Goal: Task Accomplishment & Management: Complete application form

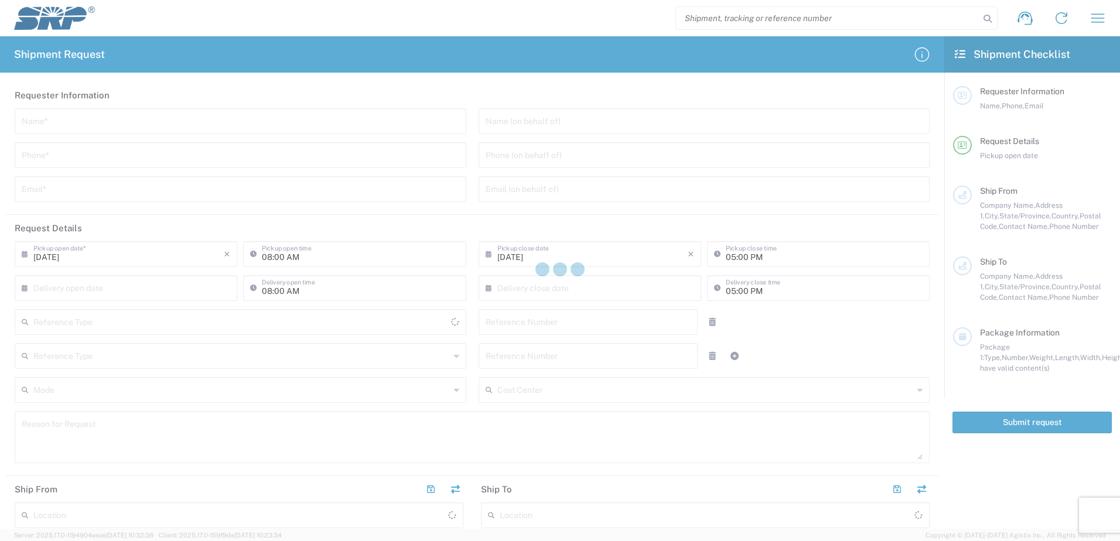
type input "[GEOGRAPHIC_DATA]"
type input "Internal Order"
type input "[GEOGRAPHIC_DATA]"
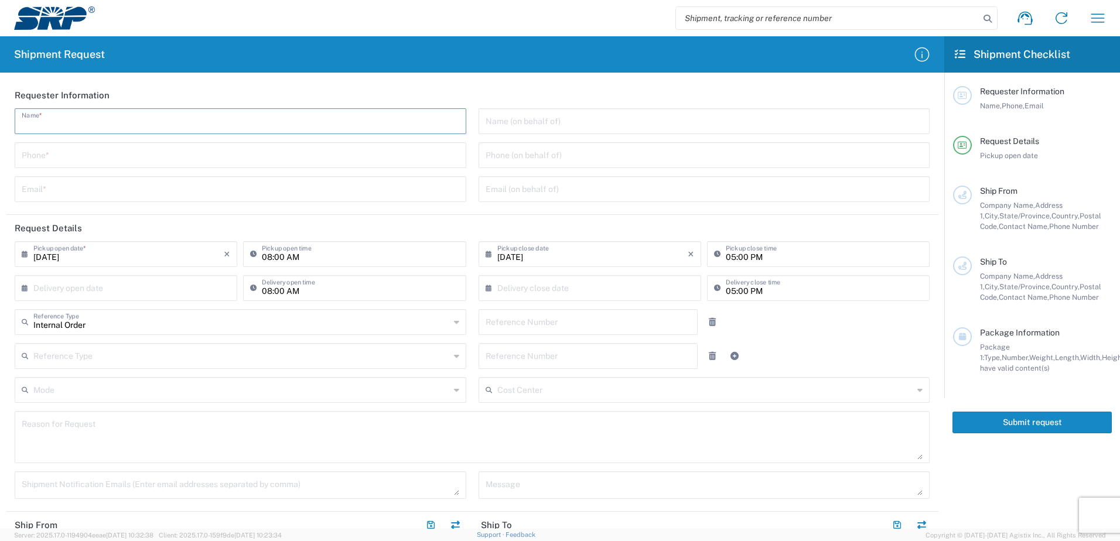
click at [118, 125] on input "text" at bounding box center [241, 120] width 438 height 21
type input "[PERSON_NAME]"
type input "4"
type input "6022285119"
type input "[PERSON_NAME][EMAIL_ADDRESS][PERSON_NAME][DOMAIN_NAME]"
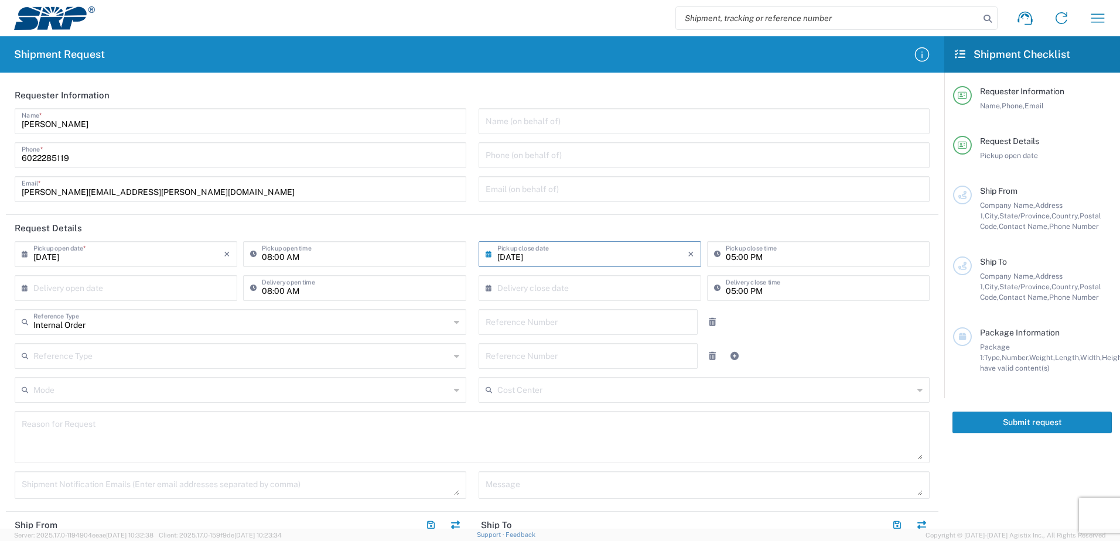
click at [514, 258] on input "[DATE]" at bounding box center [592, 253] width 190 height 21
click at [619, 362] on span "22" at bounding box center [620, 360] width 17 height 16
type input "[DATE]"
type input "3pm"
click at [780, 250] on input "07:59 AM" at bounding box center [824, 253] width 197 height 21
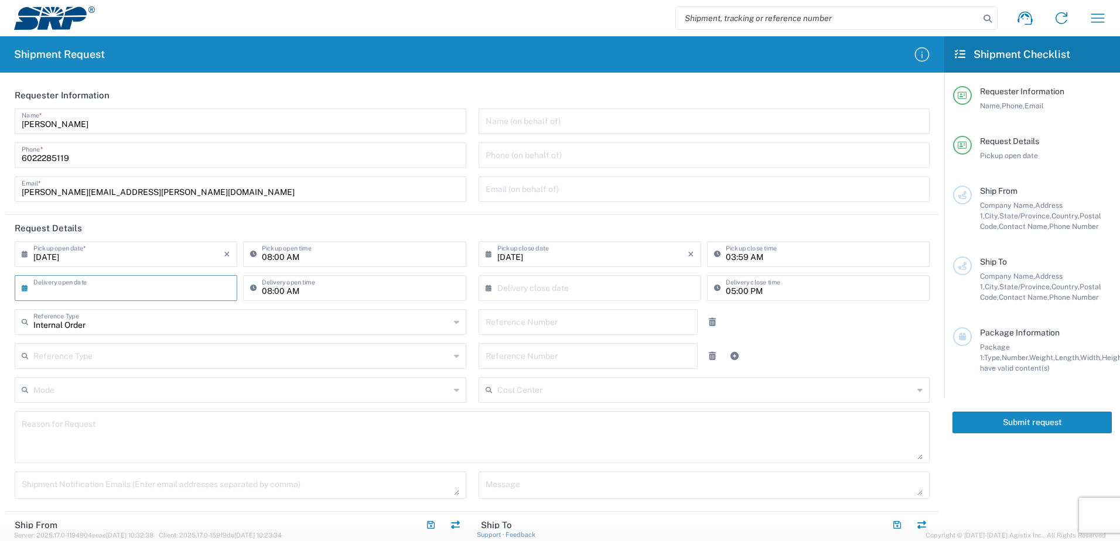
click at [757, 255] on input "03:59 AM" at bounding box center [824, 253] width 197 height 21
click at [754, 255] on input "03:59 AM" at bounding box center [824, 253] width 197 height 21
click at [737, 258] on input "03:59 pm" at bounding box center [824, 253] width 197 height 21
type input "03:00 PM"
click at [118, 294] on input "text" at bounding box center [128, 287] width 190 height 21
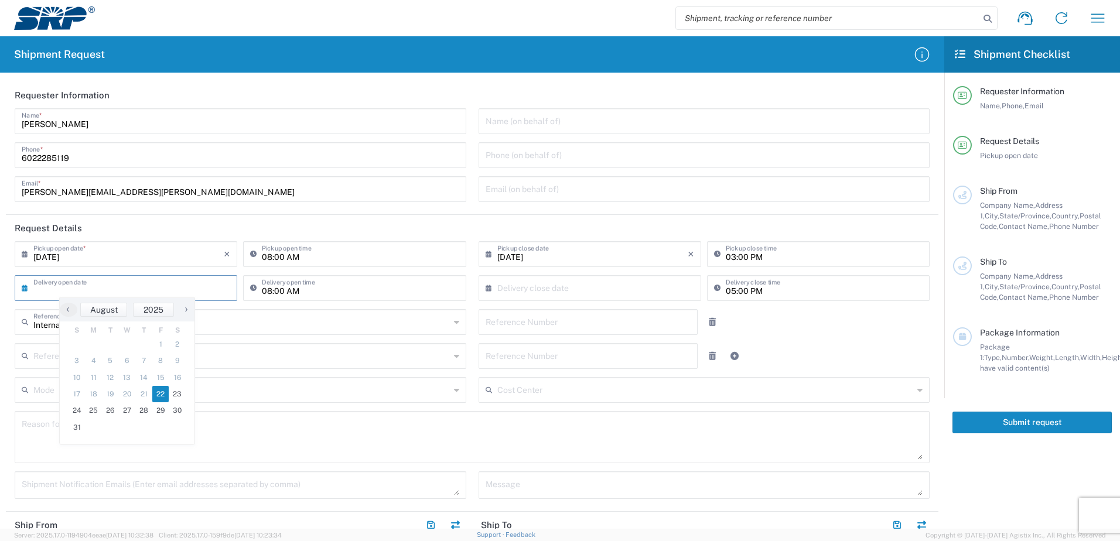
click at [160, 395] on span "22" at bounding box center [160, 394] width 17 height 16
type input "[DATE]"
click at [505, 291] on input "text" at bounding box center [592, 287] width 190 height 21
click at [613, 409] on span "29" at bounding box center [620, 410] width 17 height 16
type input "[DATE]"
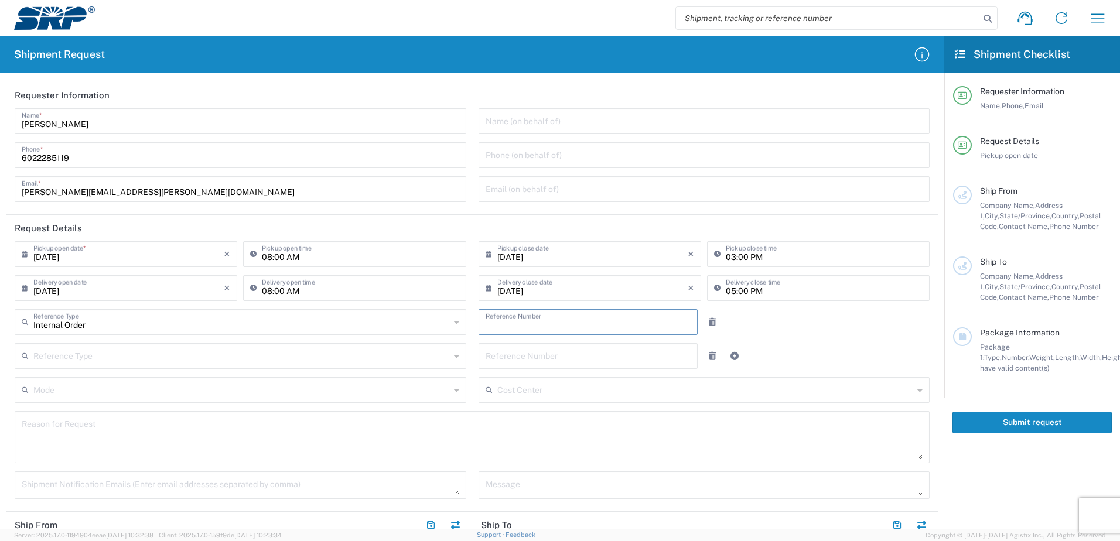
click at [574, 326] on input "text" at bounding box center [589, 321] width 206 height 21
click at [415, 318] on input "text" at bounding box center [241, 321] width 416 height 21
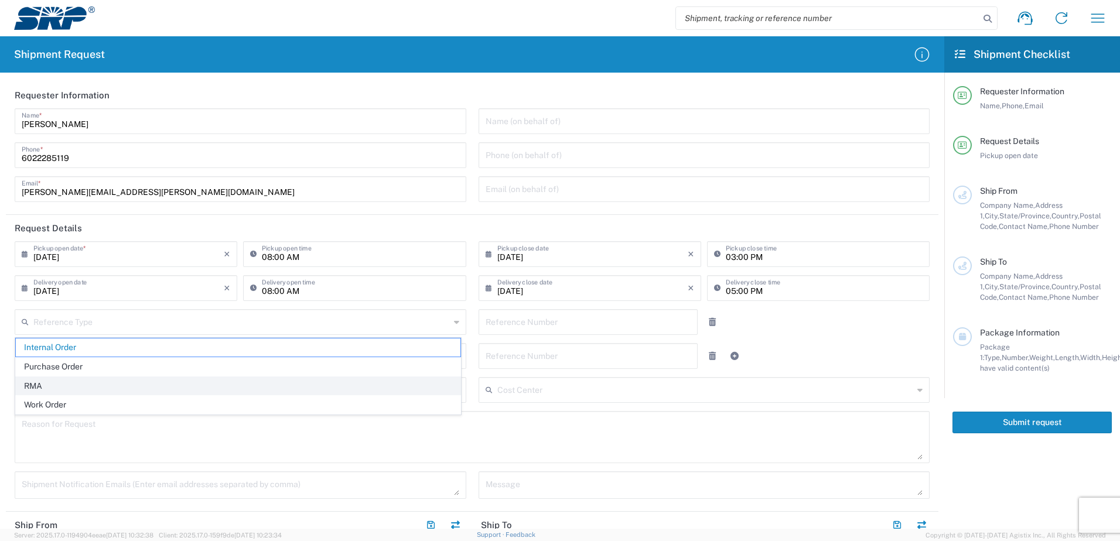
click at [344, 386] on span "RMA" at bounding box center [238, 386] width 445 height 18
type input "RMA"
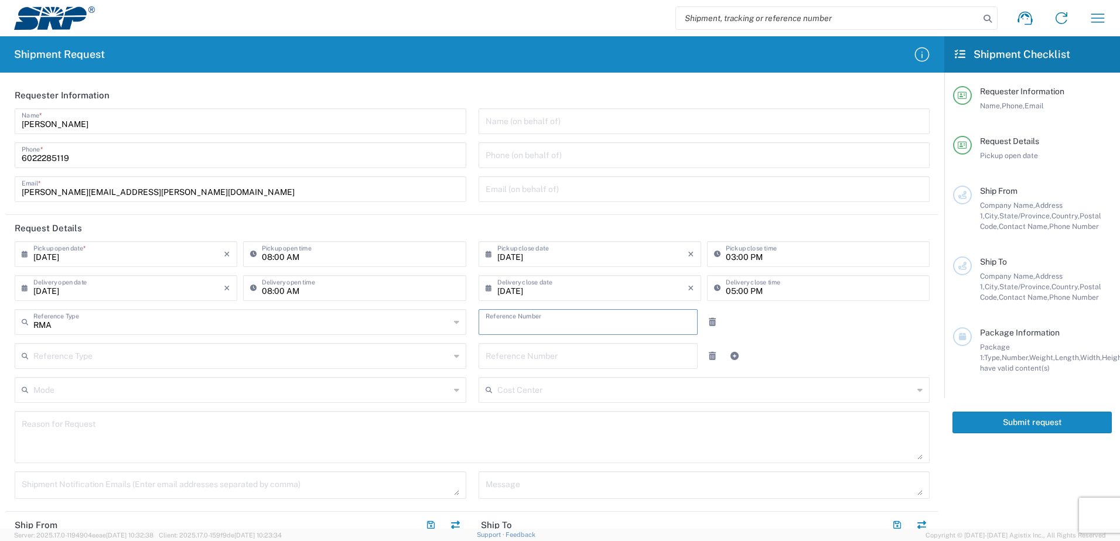
click at [514, 319] on input "text" at bounding box center [589, 321] width 206 height 21
click at [527, 325] on input "text" at bounding box center [589, 321] width 206 height 21
type input "25661"
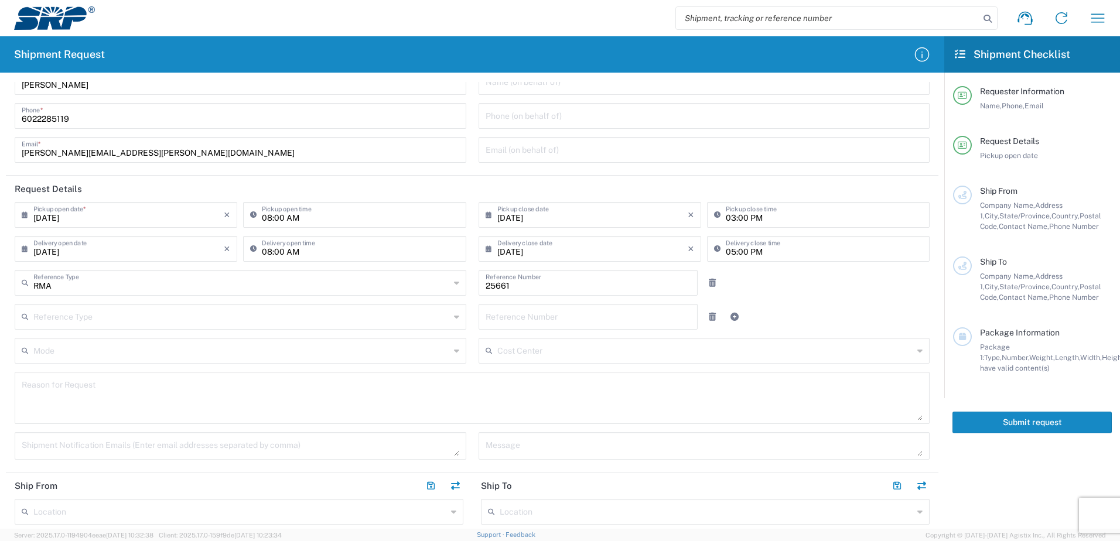
scroll to position [59, 0]
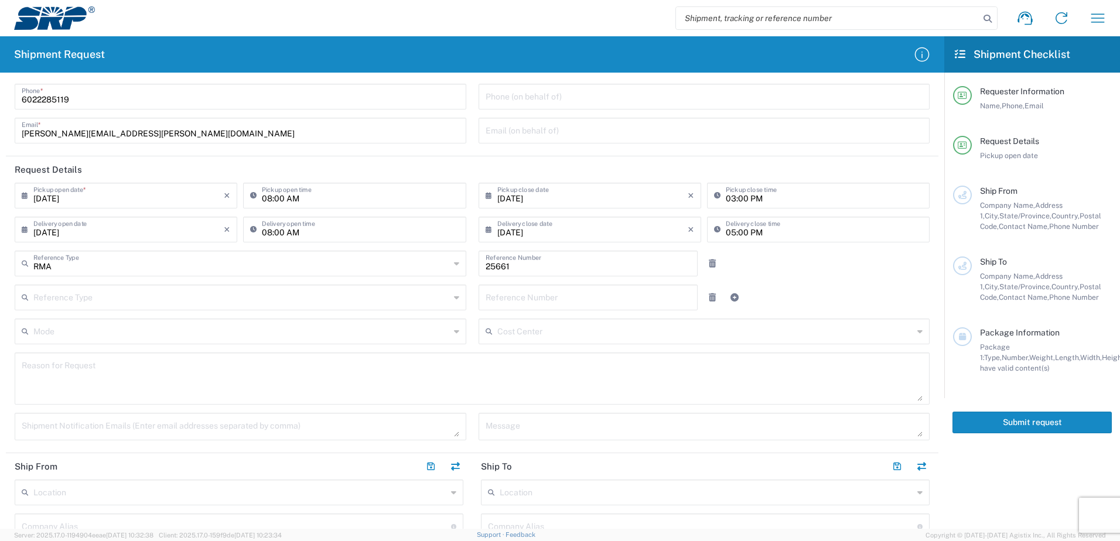
click at [107, 391] on textarea at bounding box center [472, 378] width 901 height 45
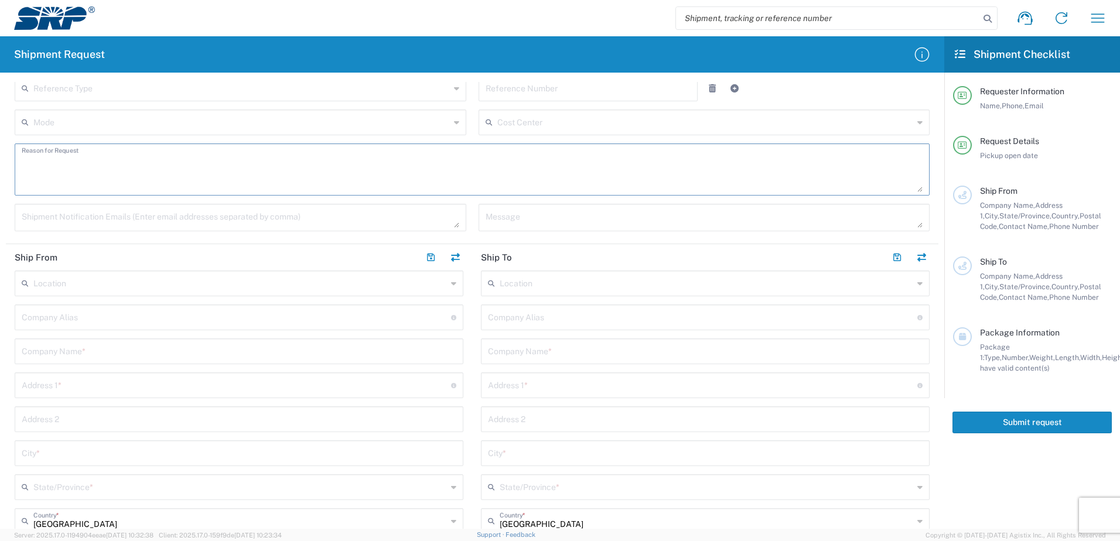
scroll to position [293, 0]
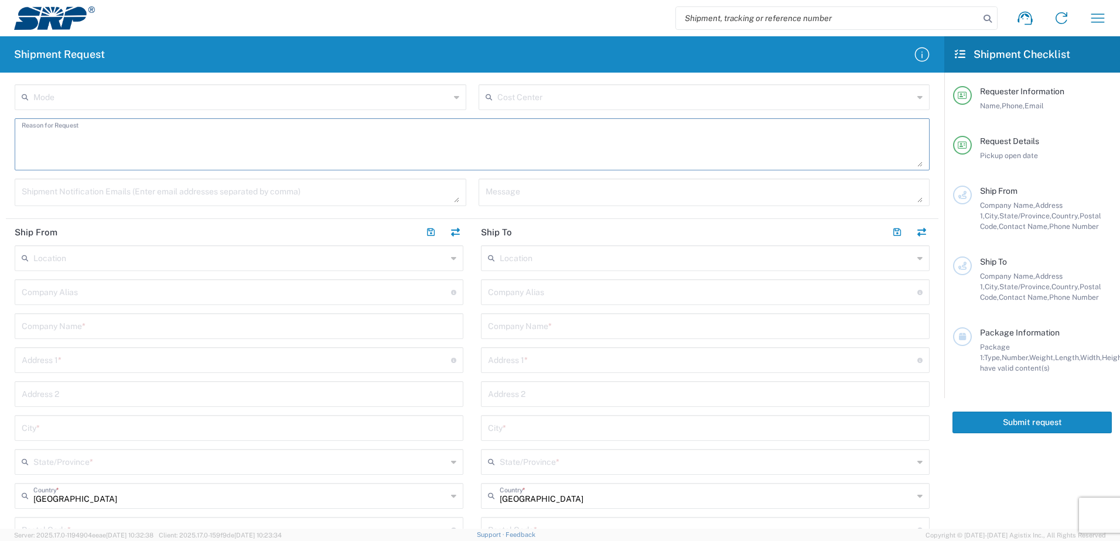
click at [62, 255] on input "text" at bounding box center [240, 257] width 414 height 21
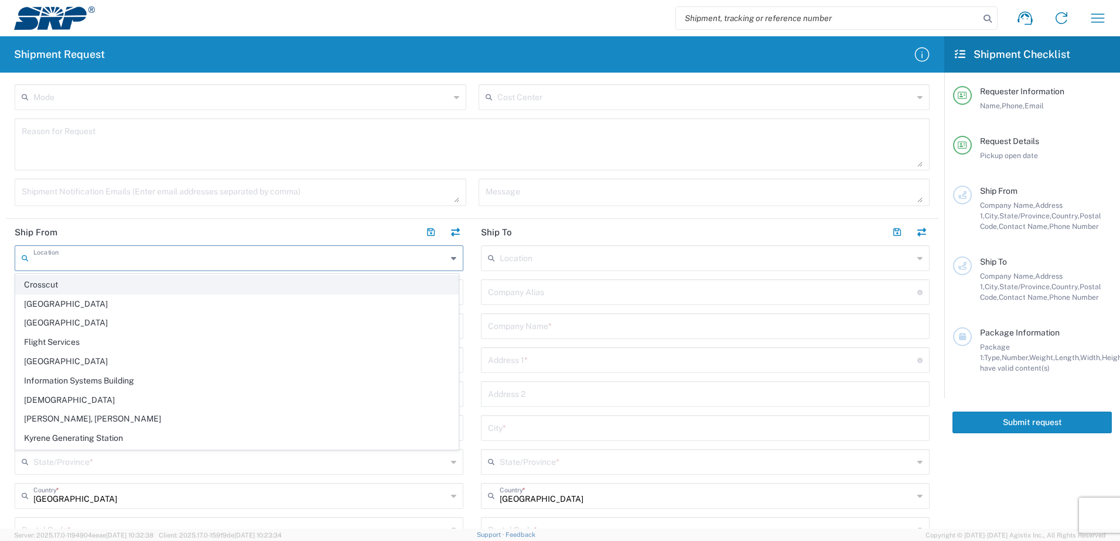
scroll to position [117, 0]
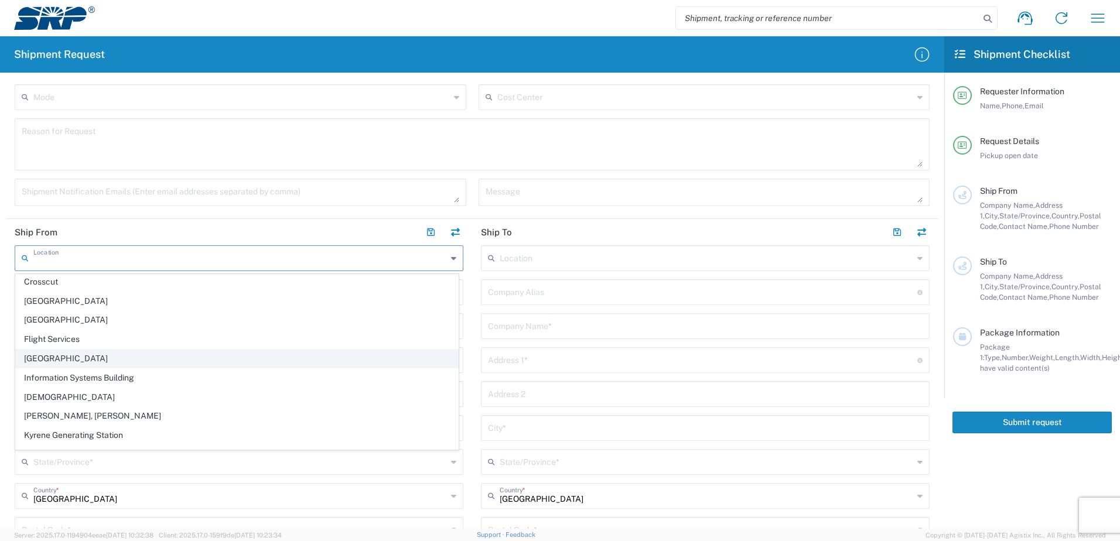
click at [81, 353] on span "[GEOGRAPHIC_DATA]" at bounding box center [237, 359] width 442 height 18
type input "[GEOGRAPHIC_DATA]"
type input "Salt River Project"
type input "[STREET_ADDRESS]"
type input "Gila Bend"
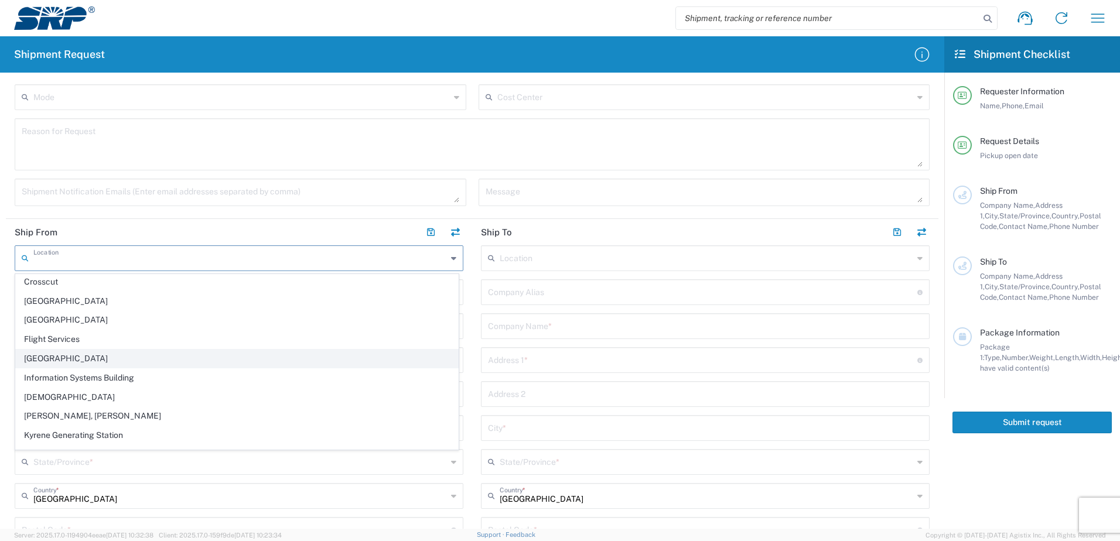
type input "[US_STATE]"
type input "85337"
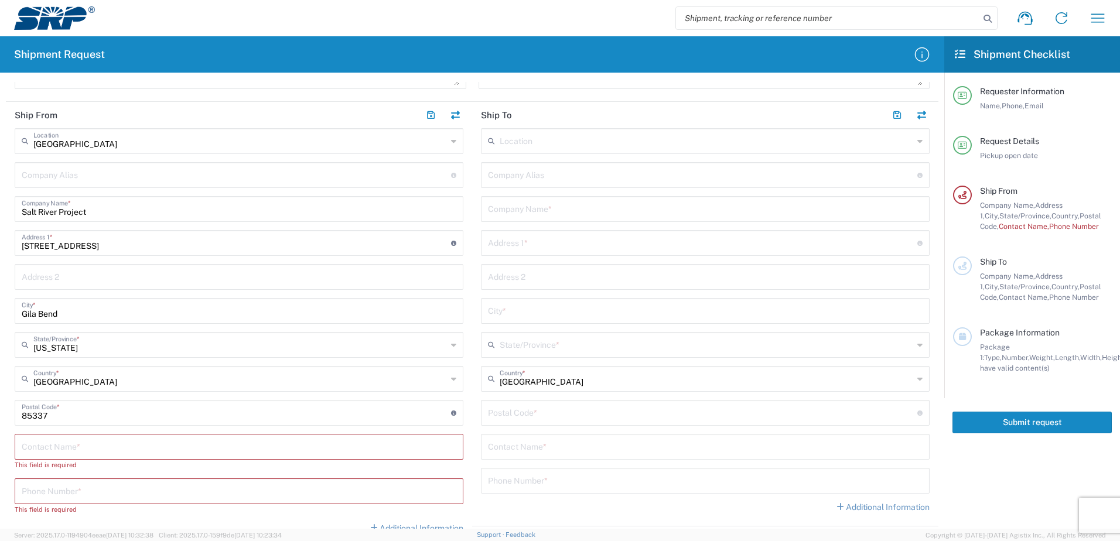
scroll to position [527, 0]
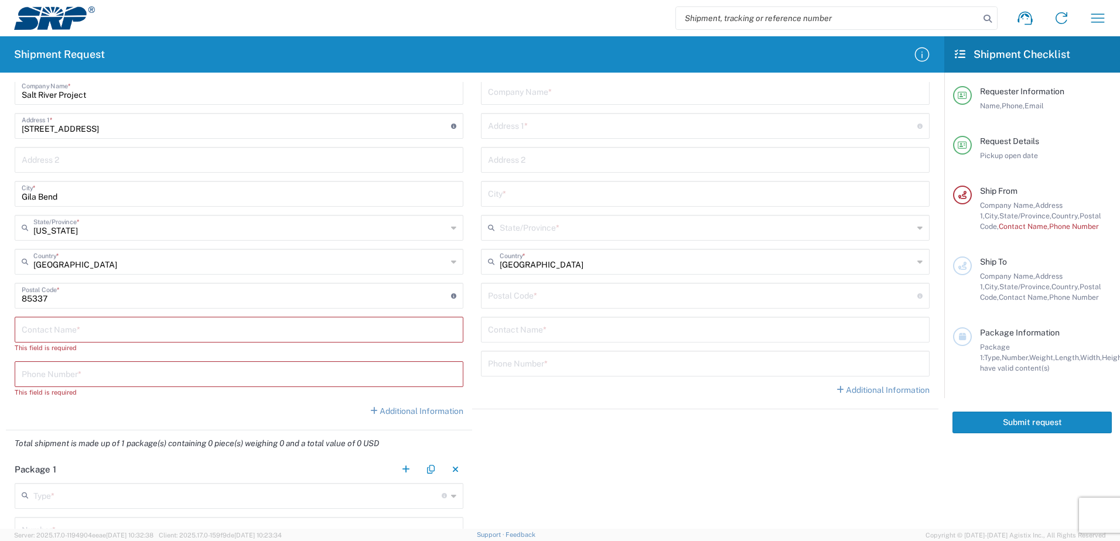
click at [136, 331] on input "text" at bounding box center [239, 329] width 435 height 21
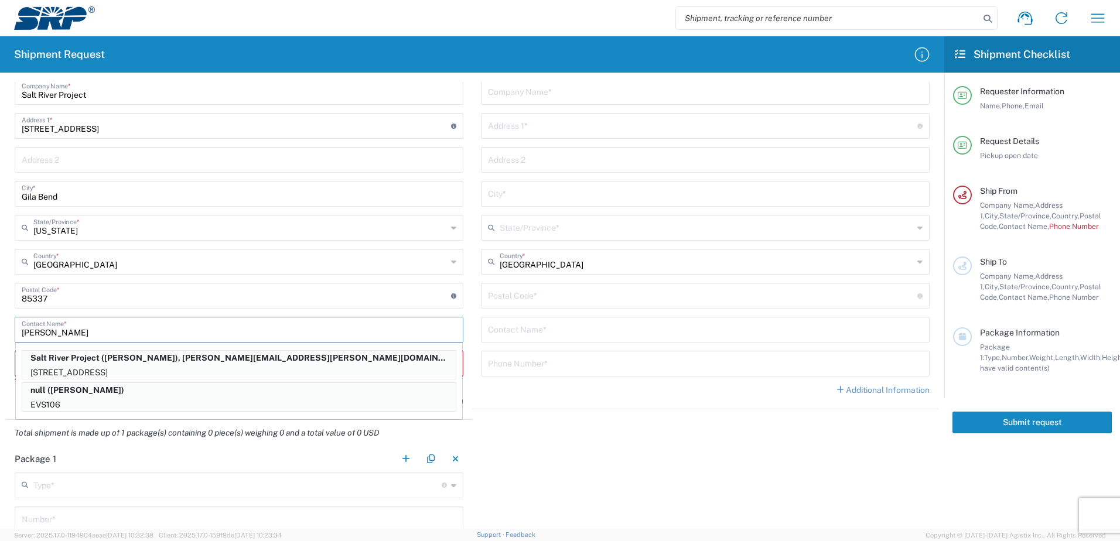
type input "[PERSON_NAME]"
click at [568, 414] on agx-shipment-stop-widget "Ship To Location [GEOGRAPHIC_DATA] Facility 27th [GEOGRAPHIC_DATA] [GEOGRAPHIC_…" at bounding box center [705, 202] width 466 height 435
click at [661, 422] on div "Total shipment is made up of 1 package(s) containing 0 piece(s) weighing 0 and …" at bounding box center [472, 433] width 945 height 26
click at [659, 422] on div "Total shipment is made up of 1 package(s) containing 0 piece(s) weighing 0 and …" at bounding box center [472, 433] width 945 height 26
click at [292, 361] on p "Salt River Project ([PERSON_NAME]), [PERSON_NAME][EMAIL_ADDRESS][PERSON_NAME][D…" at bounding box center [238, 358] width 433 height 15
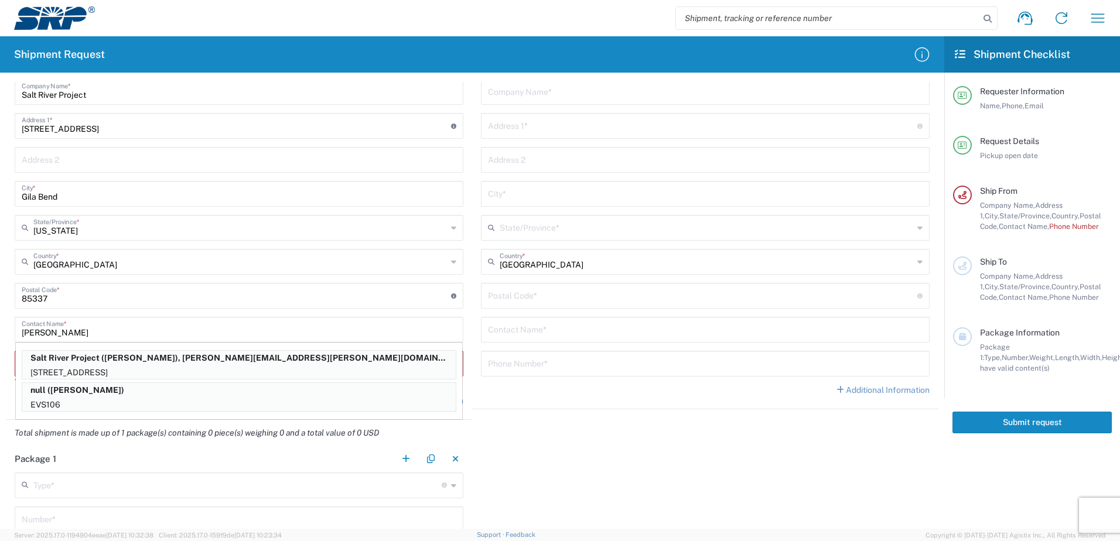
type input "Master Location"
type input "[STREET_ADDRESS]"
type input "[GEOGRAPHIC_DATA]"
type input "[US_STATE]"
type input "94402"
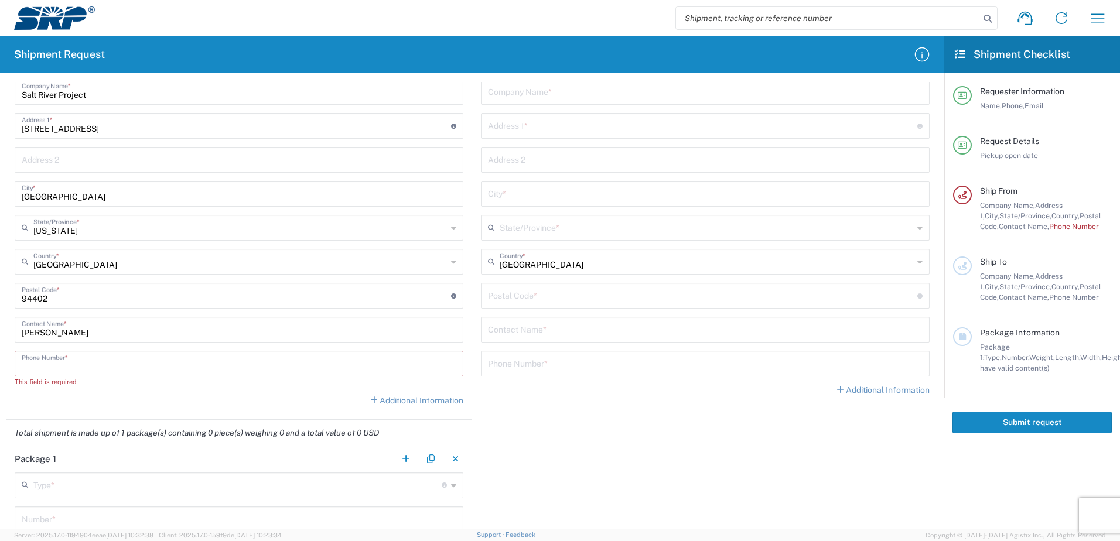
click at [116, 360] on input "tel" at bounding box center [239, 363] width 435 height 21
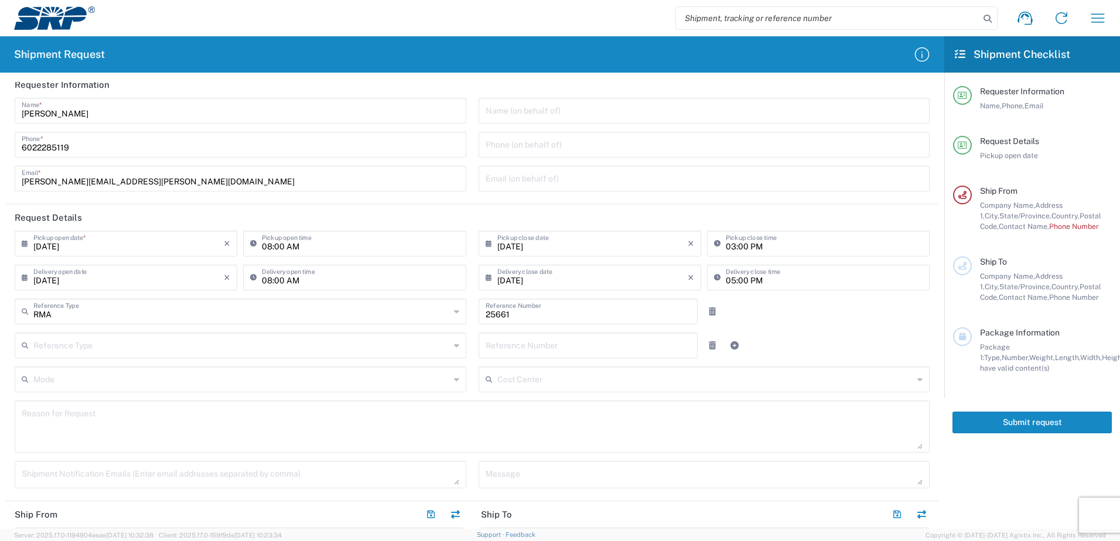
scroll to position [0, 0]
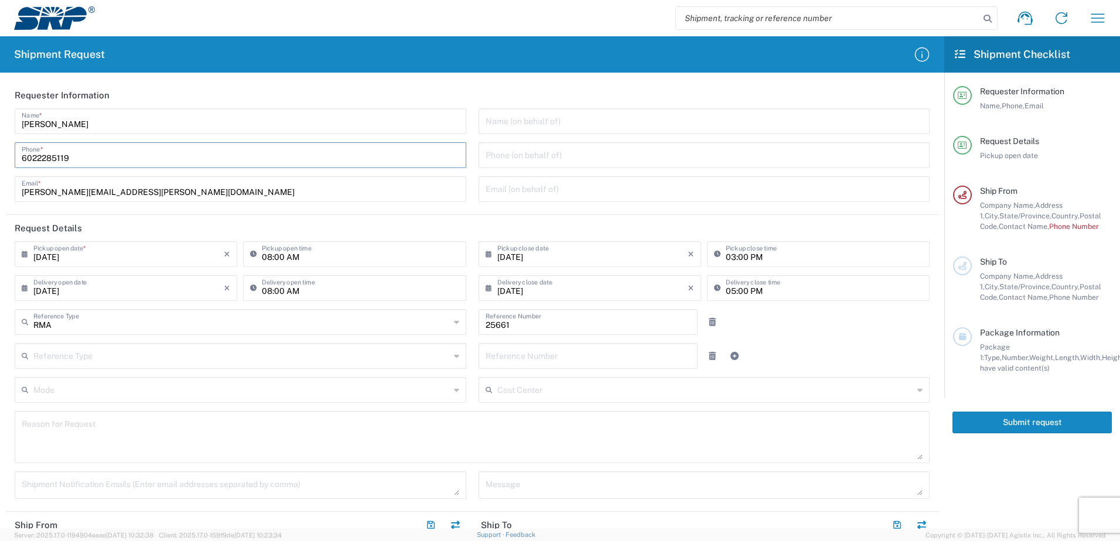
drag, startPoint x: 73, startPoint y: 163, endPoint x: -4, endPoint y: 170, distance: 77.0
click at [0, 170] on html "Shipment request Shipment tracking Internal delivery Transit update My profile …" at bounding box center [560, 270] width 1120 height 541
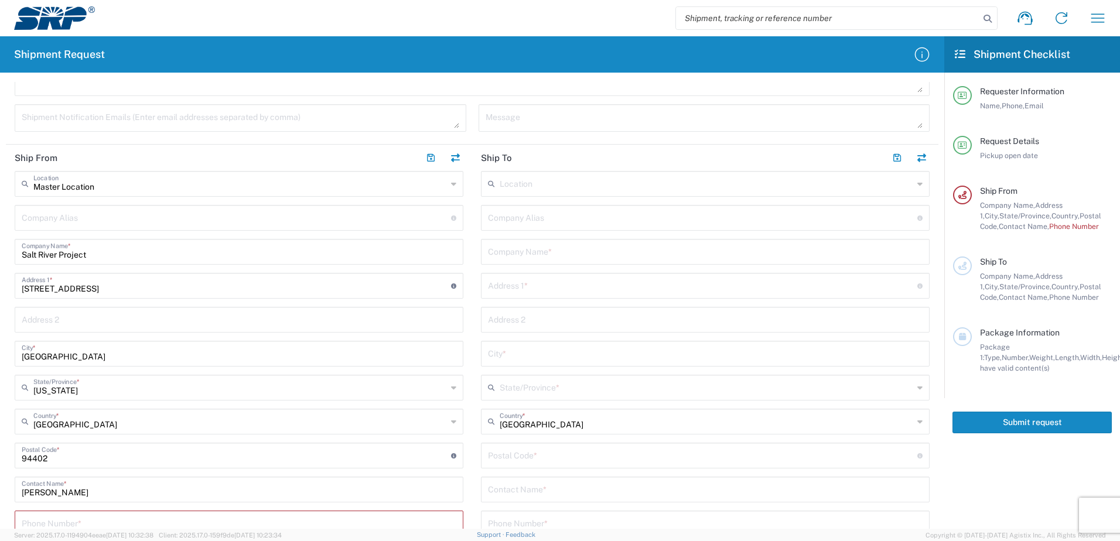
scroll to position [469, 0]
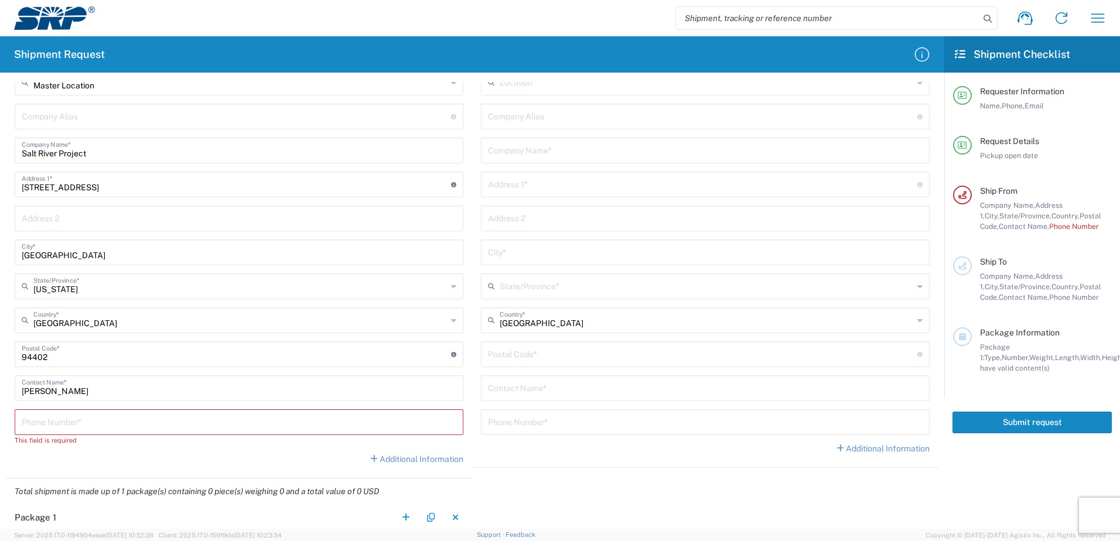
click at [138, 416] on input "tel" at bounding box center [239, 421] width 435 height 21
paste input "6022285119"
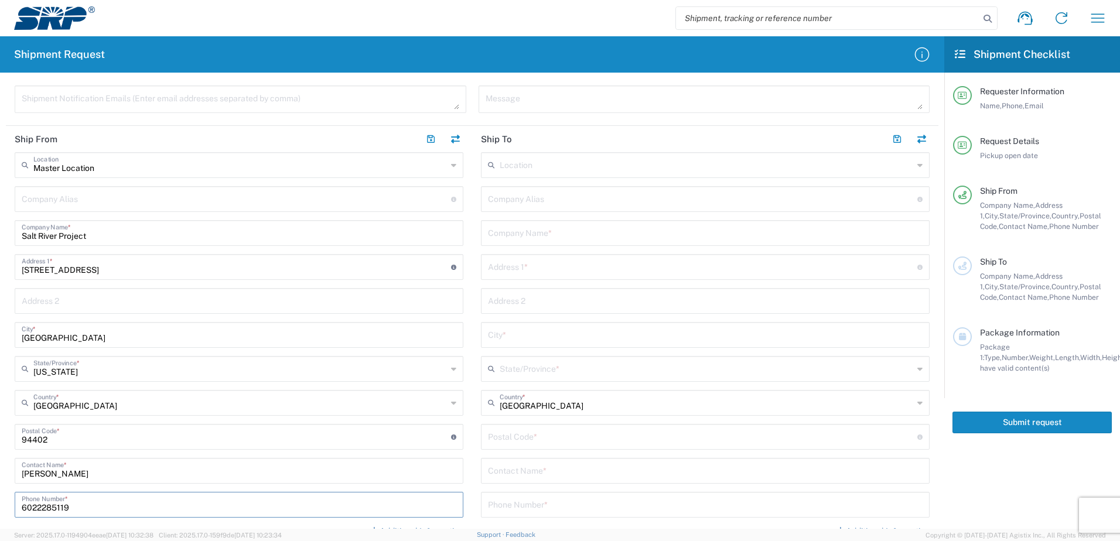
scroll to position [351, 0]
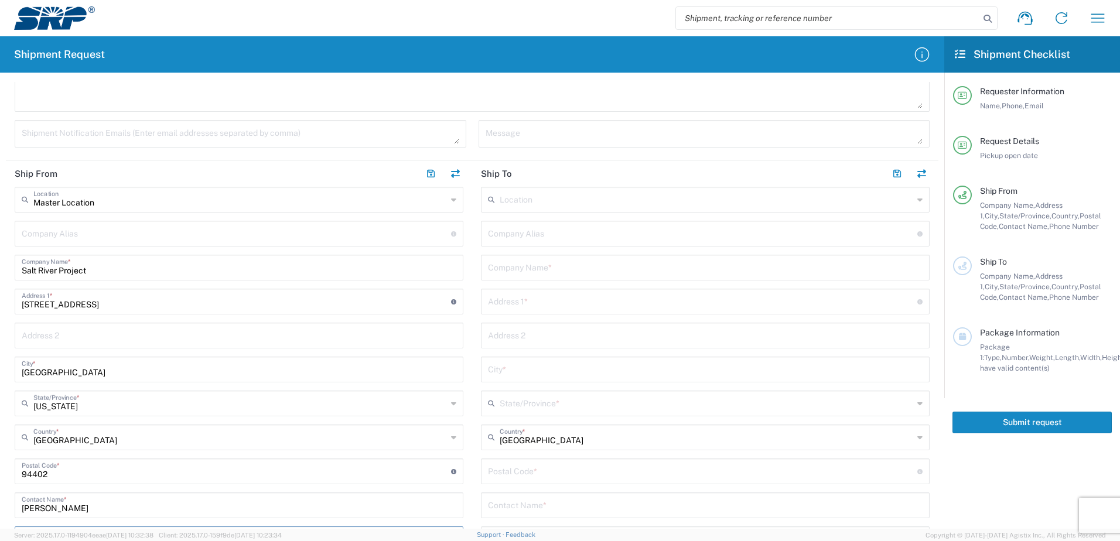
type input "6022285119"
click at [552, 202] on input "text" at bounding box center [707, 199] width 414 height 21
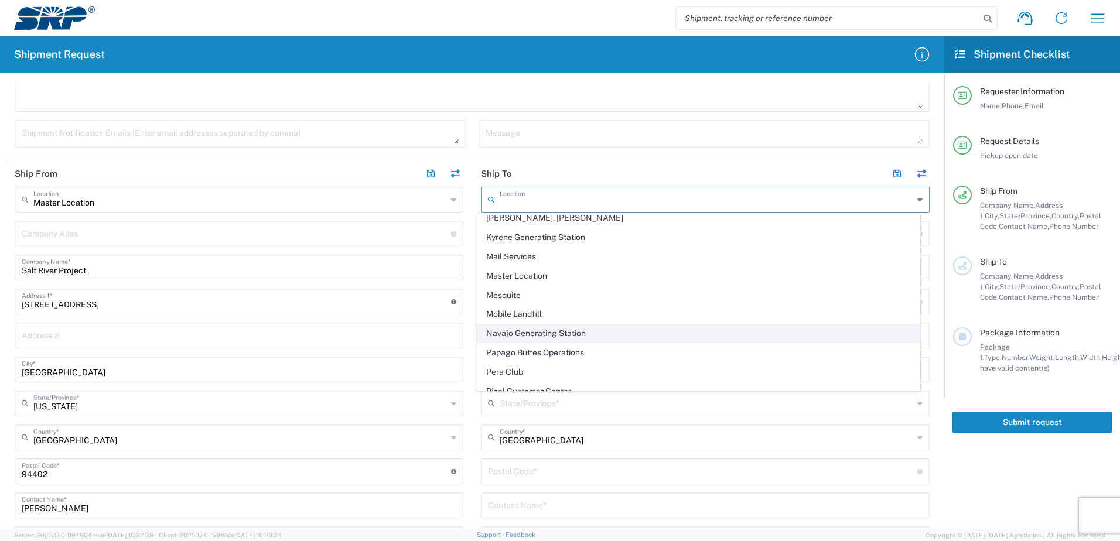
scroll to position [293, 0]
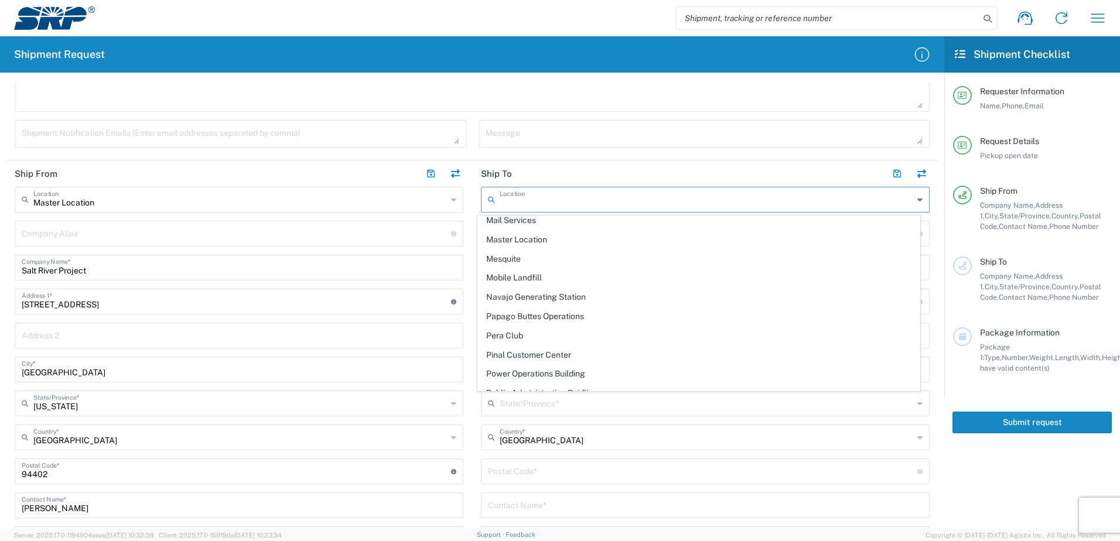
click at [463, 265] on main "Master Location Location Master Location [GEOGRAPHIC_DATA] Facility [GEOGRAPHIC…" at bounding box center [239, 384] width 466 height 394
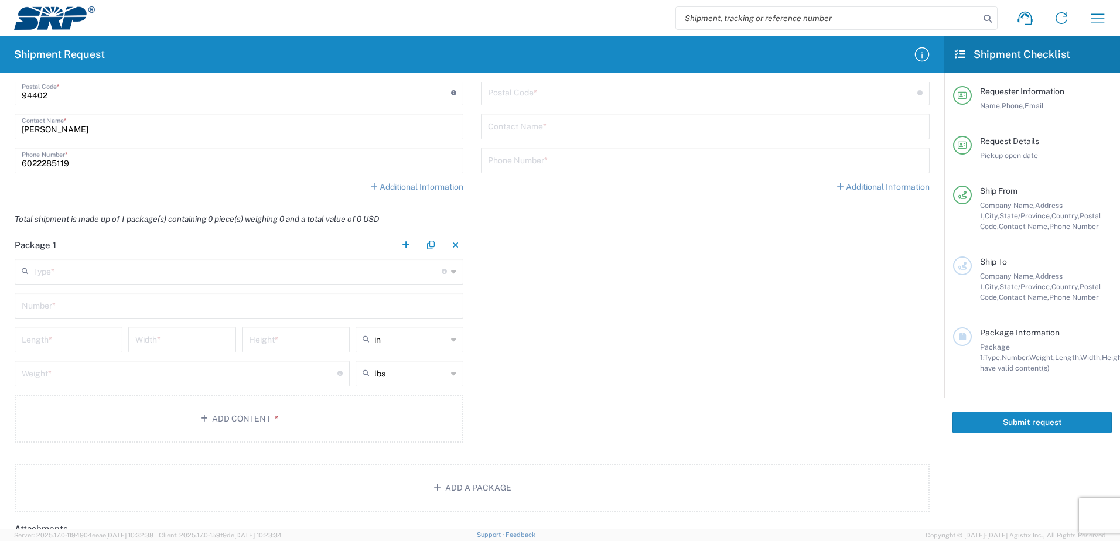
scroll to position [761, 0]
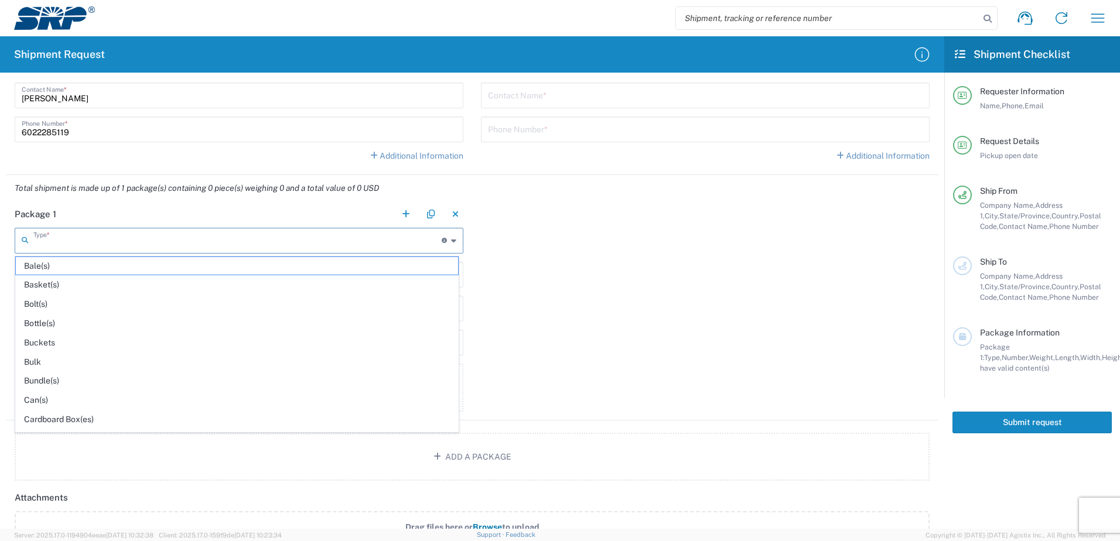
click at [76, 247] on input "text" at bounding box center [237, 240] width 408 height 21
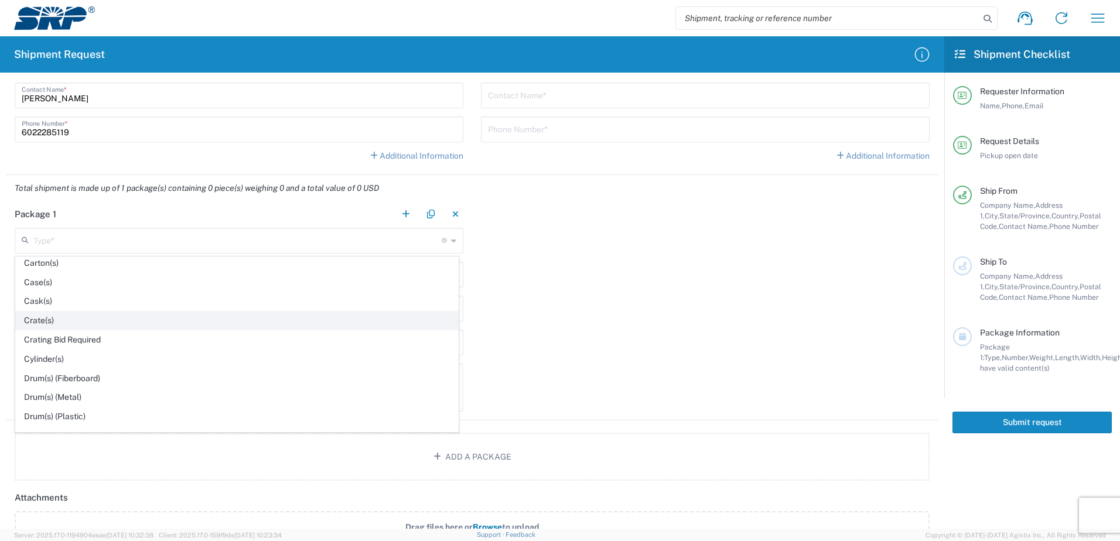
click at [109, 317] on span "Crate(s)" at bounding box center [237, 321] width 442 height 18
type input "Crate(s)"
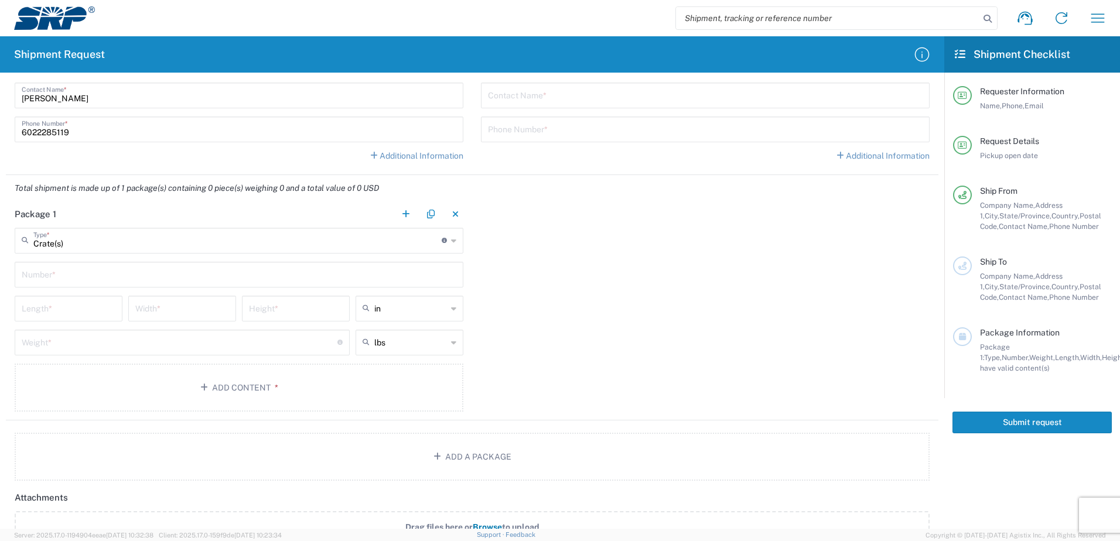
click at [98, 276] on input "text" at bounding box center [239, 274] width 435 height 21
type input "1"
click at [80, 317] on input "number" at bounding box center [69, 308] width 94 height 21
type input "57"
type input "23"
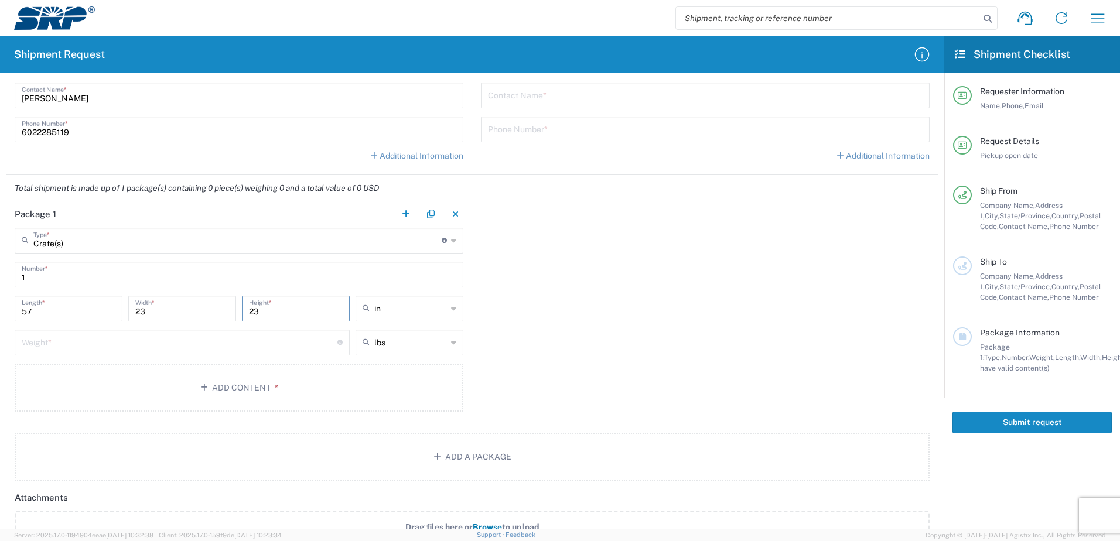
type input "23"
click at [81, 341] on input "number" at bounding box center [180, 342] width 316 height 21
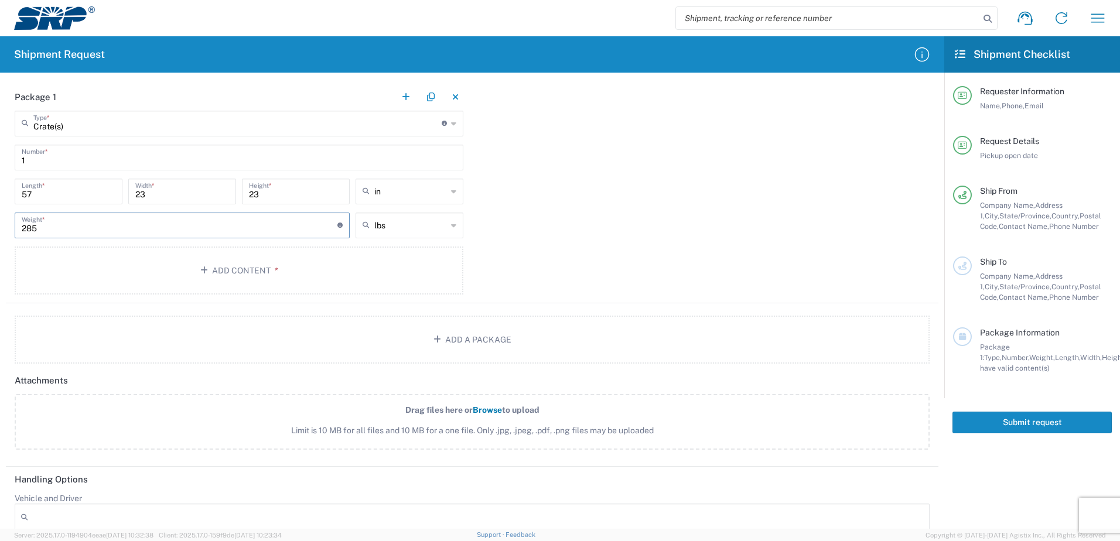
scroll to position [987, 0]
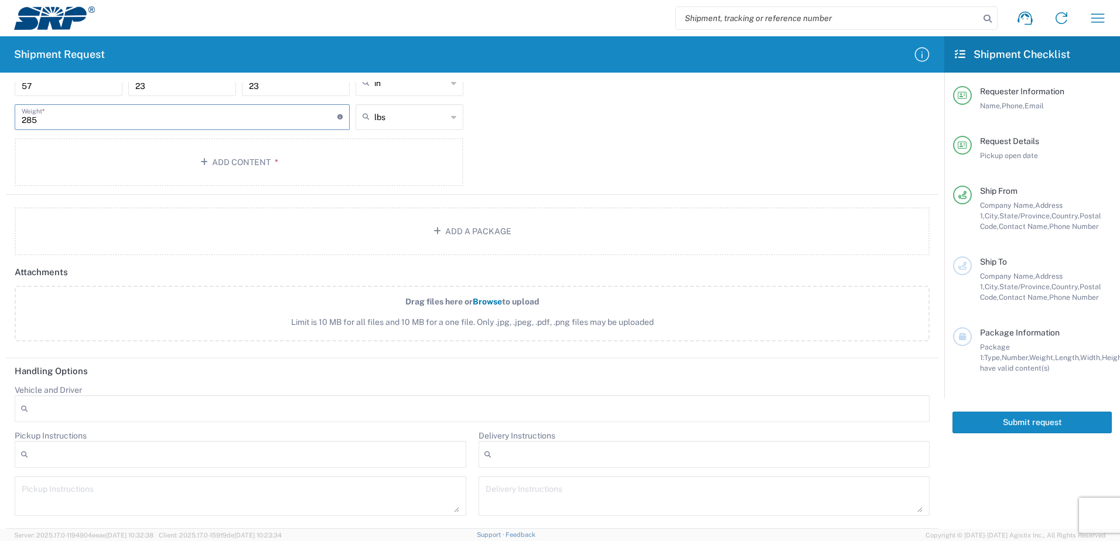
type input "285"
click at [366, 138] on span "lbs" at bounding box center [405, 143] width 104 height 18
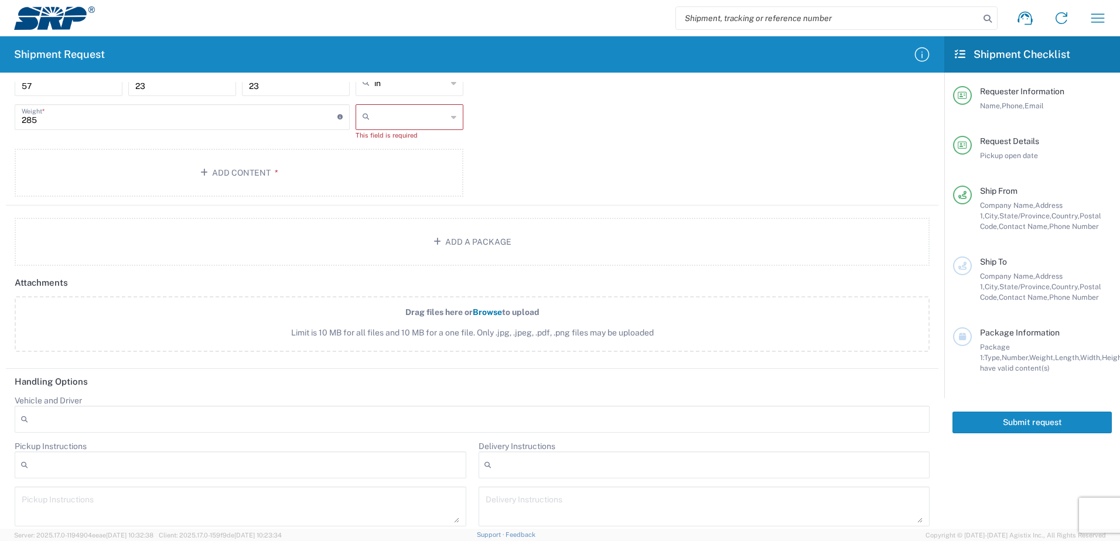
click at [453, 118] on div at bounding box center [410, 117] width 108 height 26
click at [406, 160] on span "lbs" at bounding box center [405, 161] width 104 height 18
type input "lbs"
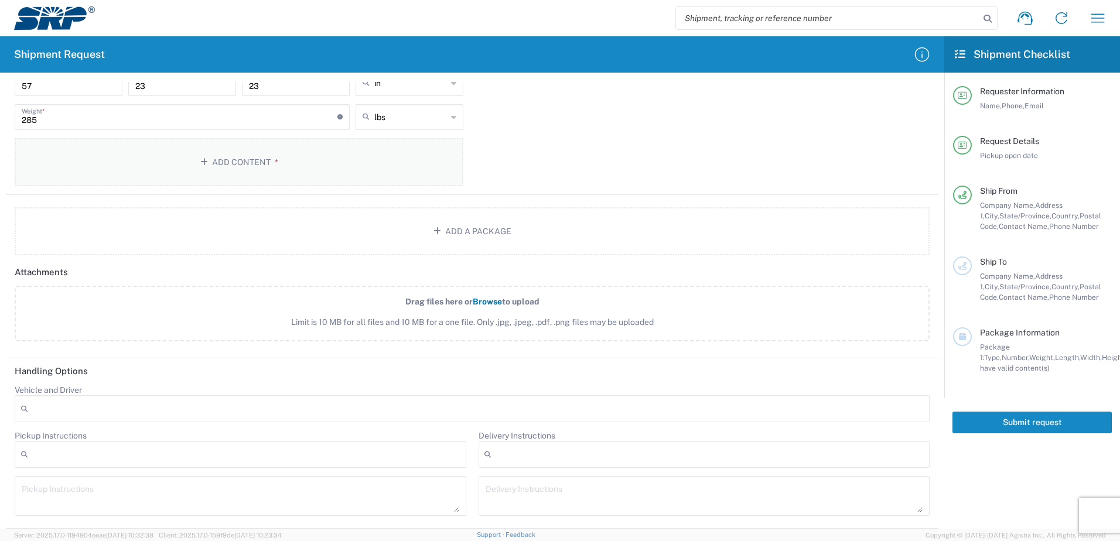
click at [220, 168] on button "Add Content *" at bounding box center [239, 162] width 449 height 48
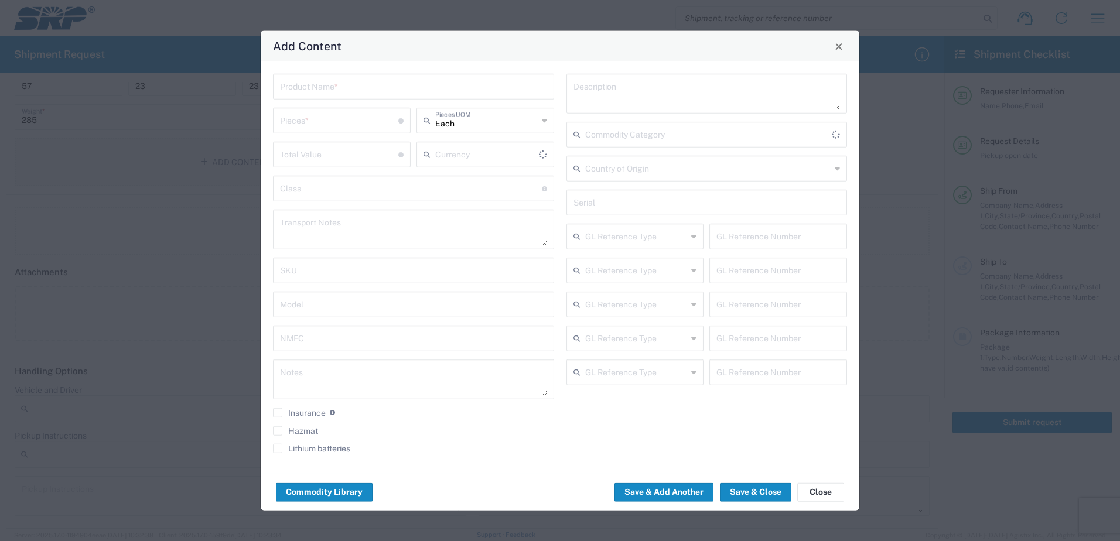
type input "US Dollar"
click at [391, 88] on input "text" at bounding box center [413, 86] width 267 height 21
type input "Valve 3" EGCV 5087776"
click at [336, 118] on input "number" at bounding box center [339, 120] width 118 height 21
type input "1"
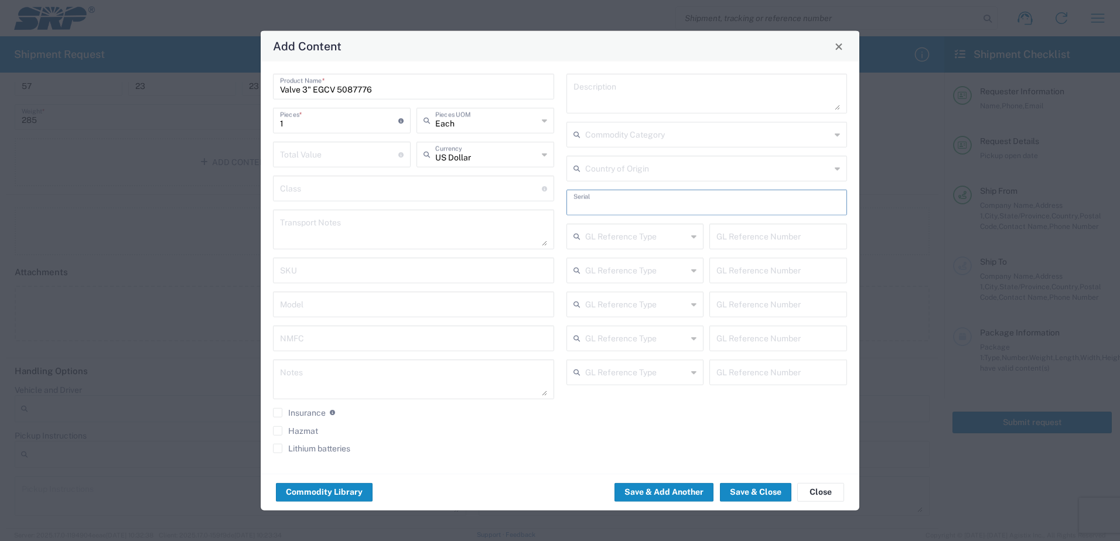
click at [619, 203] on input "text" at bounding box center [706, 202] width 267 height 21
type input "YF30002A"
click at [778, 494] on button "Save & Close" at bounding box center [755, 492] width 71 height 19
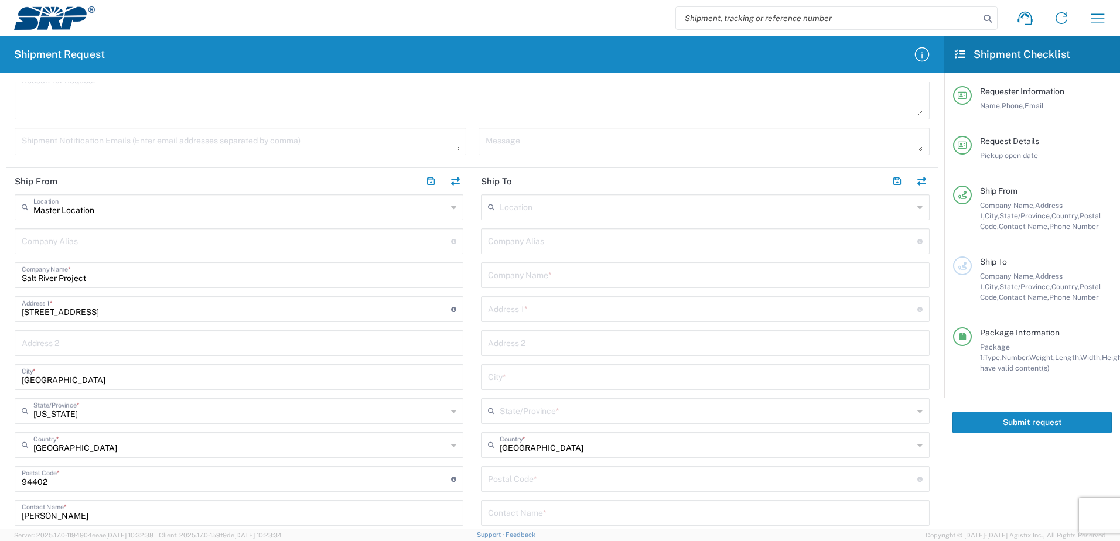
scroll to position [343, 0]
click at [518, 206] on input "text" at bounding box center [707, 207] width 414 height 21
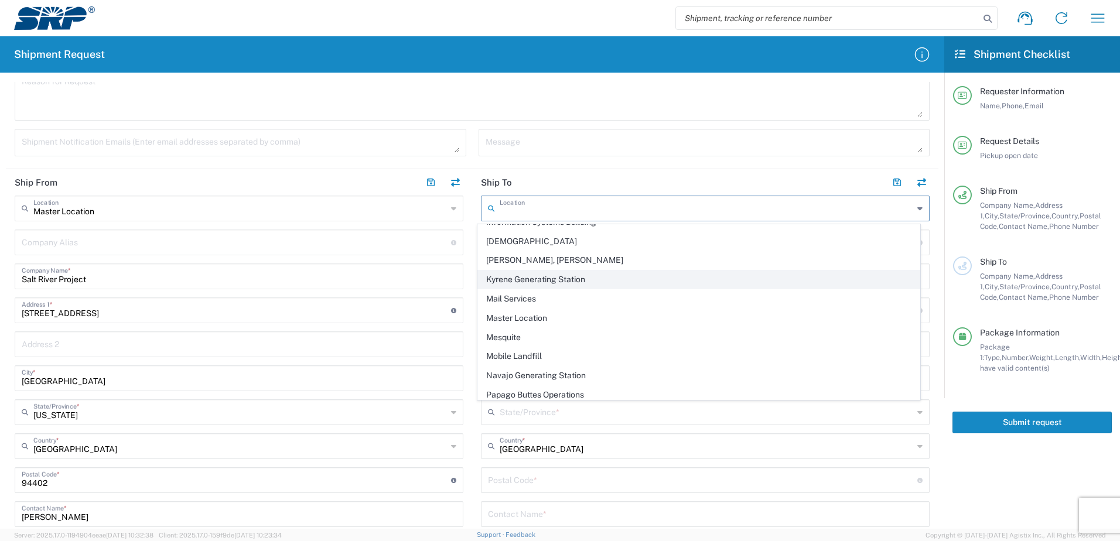
scroll to position [0, 0]
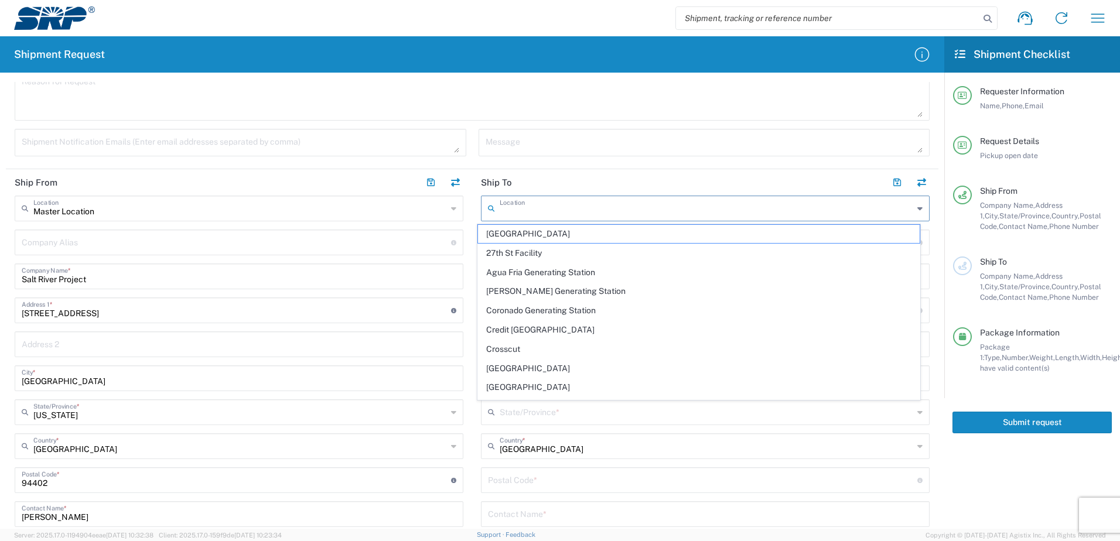
click at [569, 171] on header "Ship To" at bounding box center [705, 182] width 466 height 26
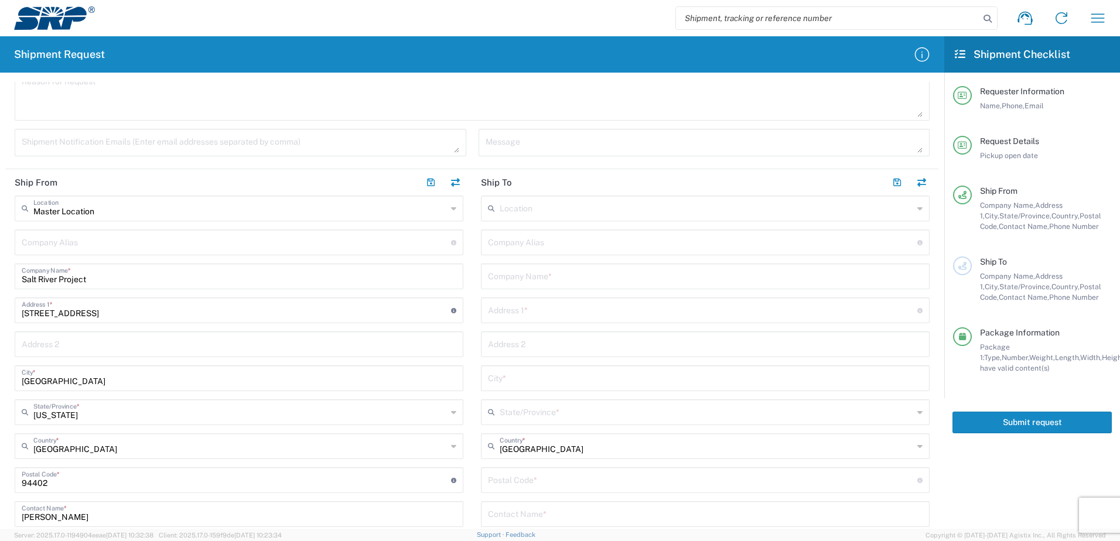
click at [557, 208] on input "text" at bounding box center [707, 207] width 414 height 21
type input "Y"
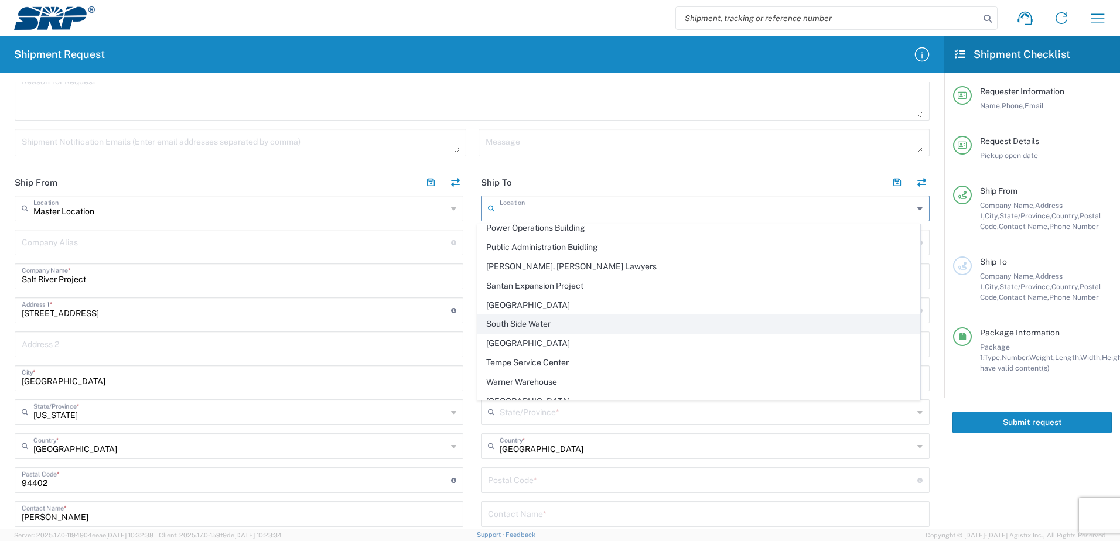
scroll to position [458, 0]
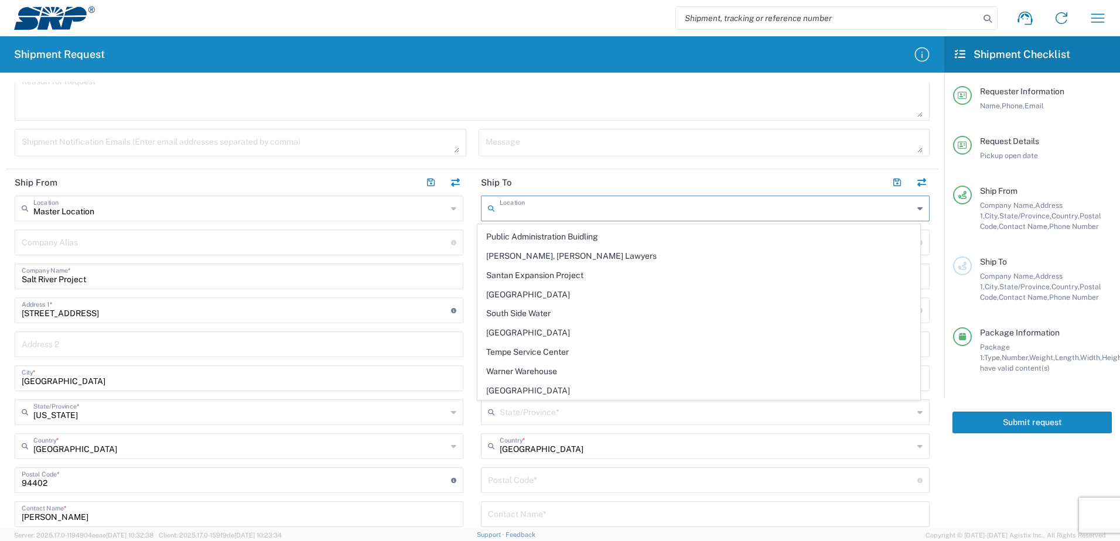
click at [466, 227] on main "Master Location Location Master Location [GEOGRAPHIC_DATA] Facility [GEOGRAPHIC…" at bounding box center [239, 393] width 466 height 394
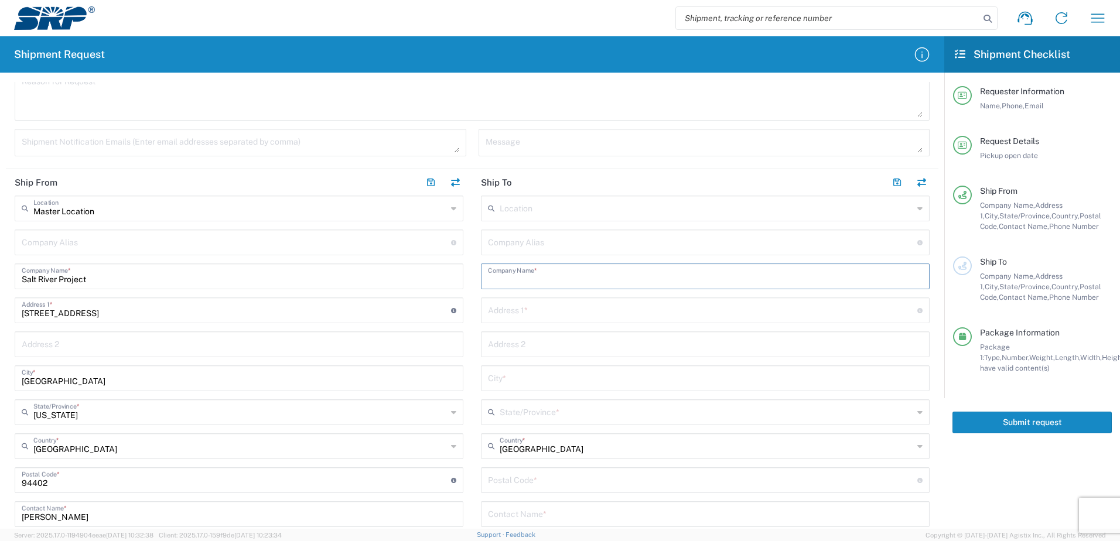
click at [503, 268] on input "text" at bounding box center [705, 275] width 435 height 21
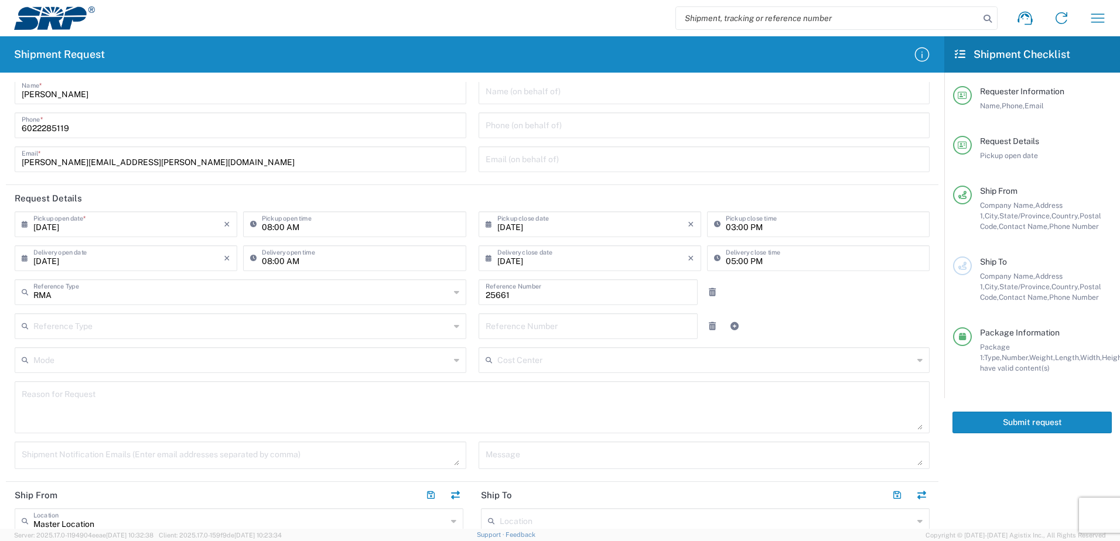
scroll to position [0, 0]
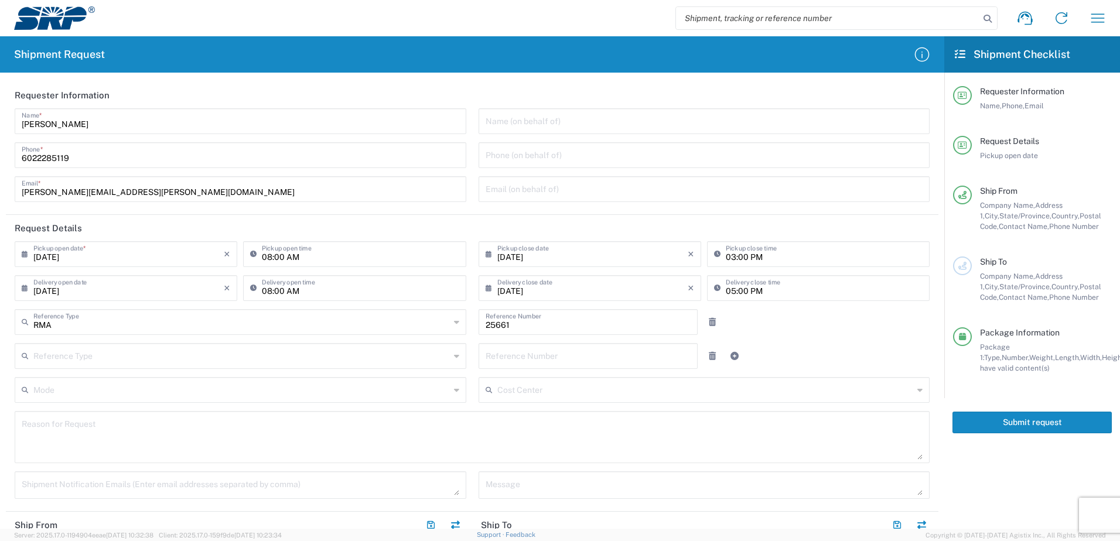
click at [609, 122] on input "text" at bounding box center [705, 120] width 438 height 21
click at [607, 158] on input "tel" at bounding box center [705, 154] width 438 height 21
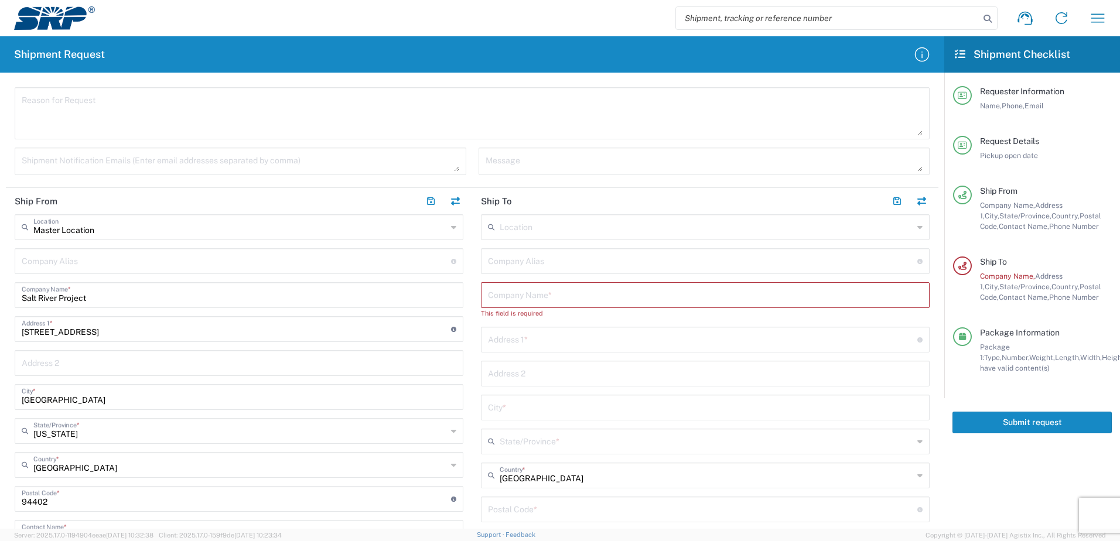
scroll to position [351, 0]
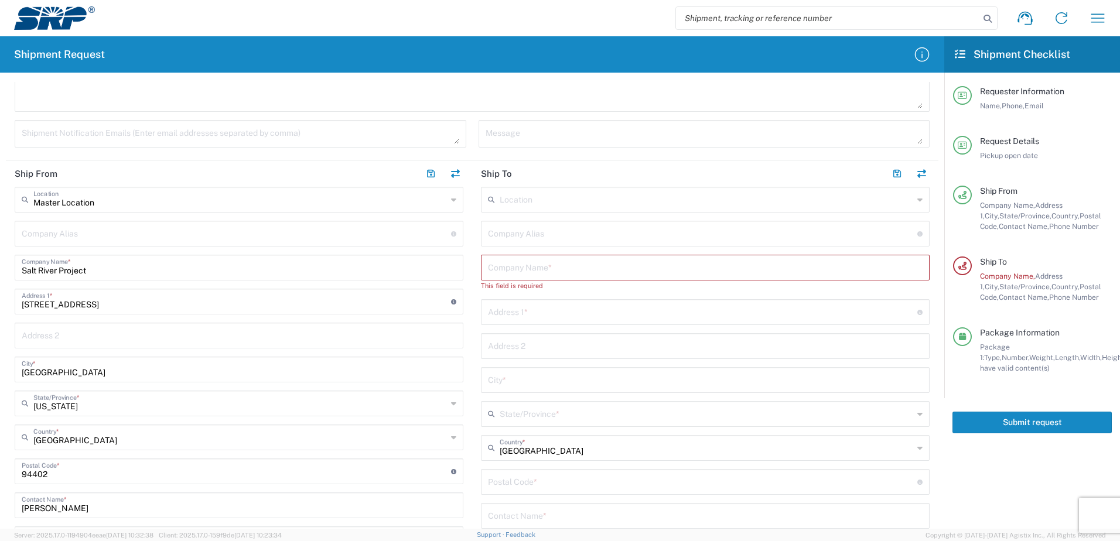
click at [545, 203] on input "text" at bounding box center [707, 199] width 414 height 21
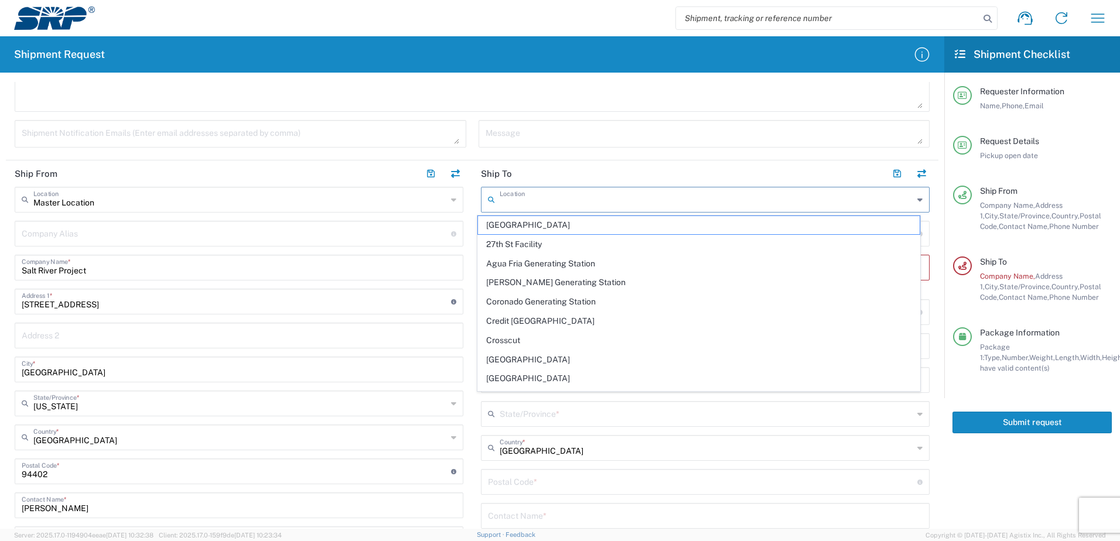
click at [729, 126] on textarea at bounding box center [705, 134] width 438 height 21
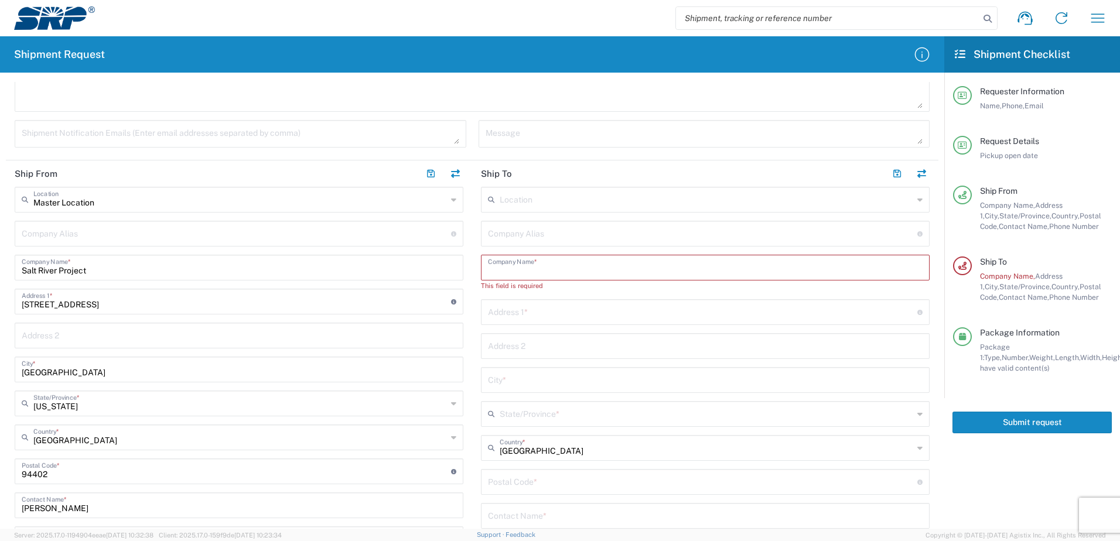
click at [519, 268] on input "text" at bounding box center [705, 267] width 435 height 21
type input "Young & Franklin Inc"
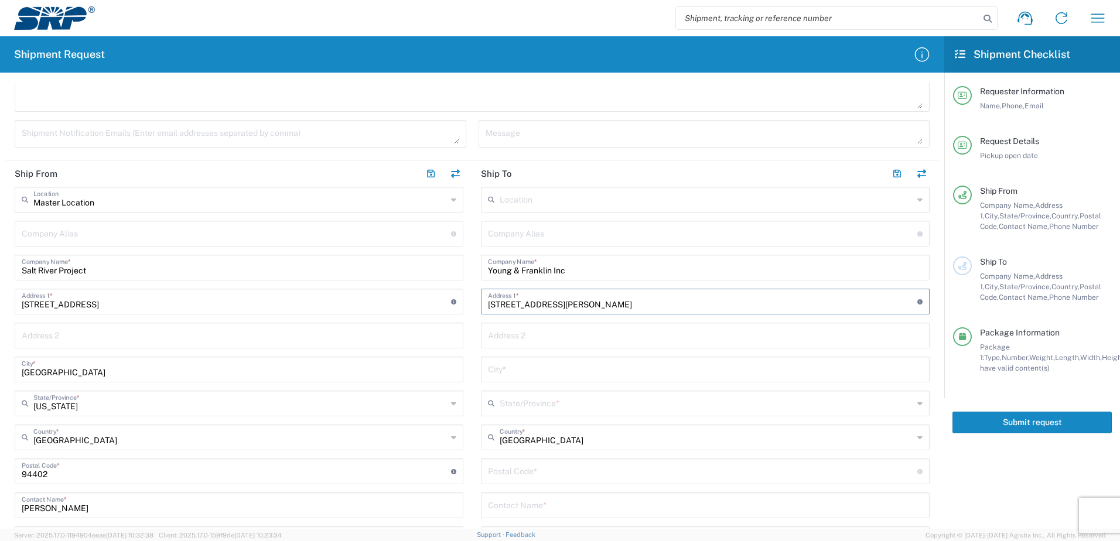
type input "[STREET_ADDRESS][PERSON_NAME]"
type input "[GEOGRAPHIC_DATA]"
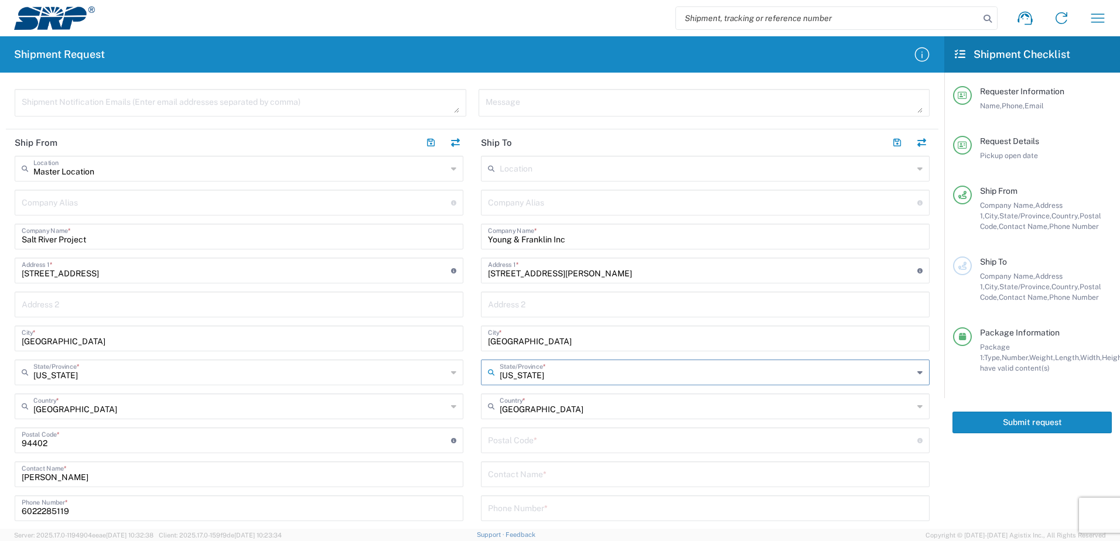
scroll to position [410, 0]
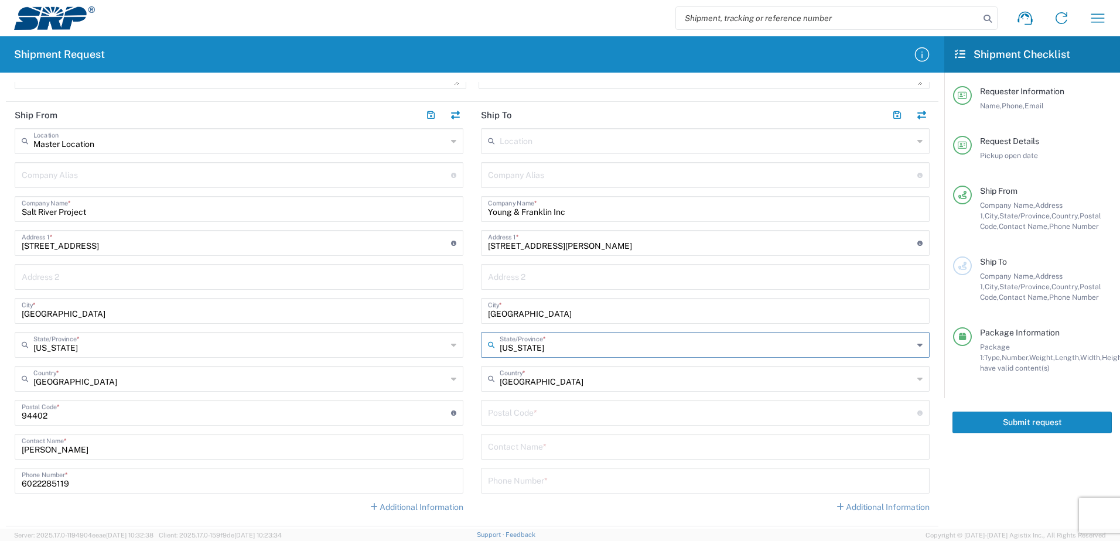
type input "[US_STATE]"
click at [554, 411] on input "undefined" at bounding box center [702, 412] width 429 height 21
type input "13088"
type input "[PERSON_NAME]"
type input "3155523143"
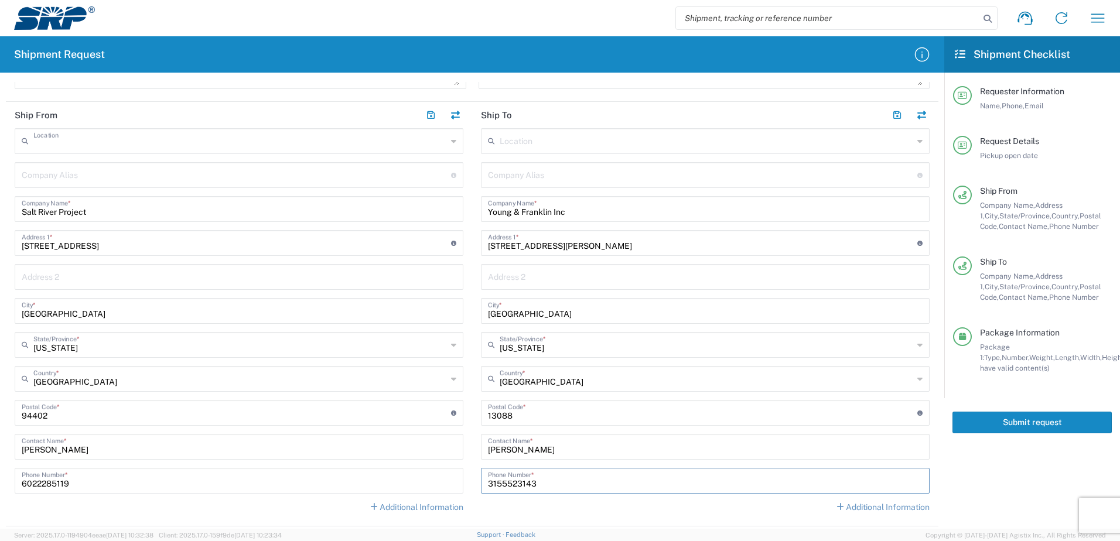
click at [104, 137] on input "text" at bounding box center [240, 140] width 414 height 21
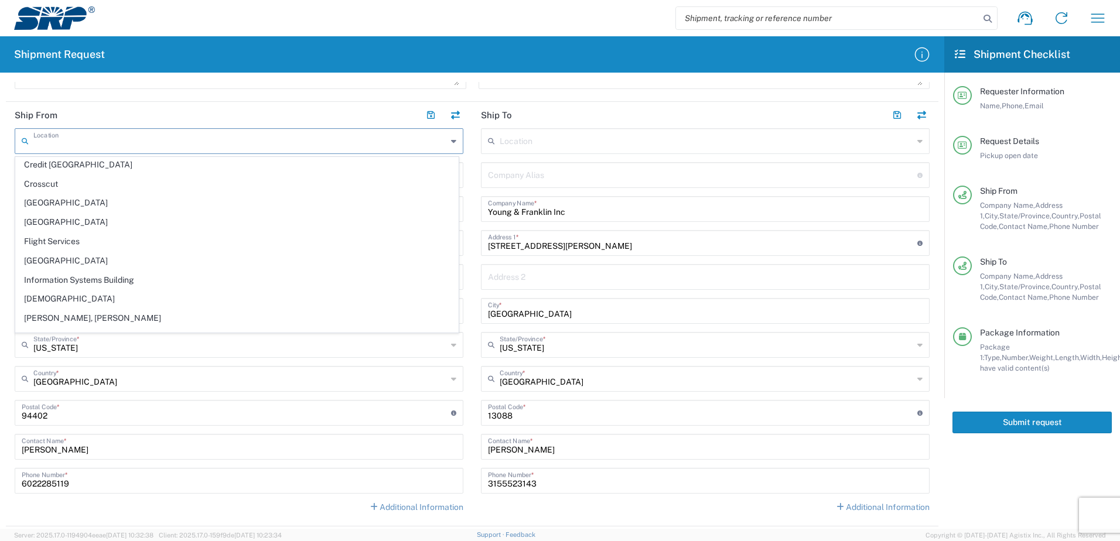
scroll to position [0, 0]
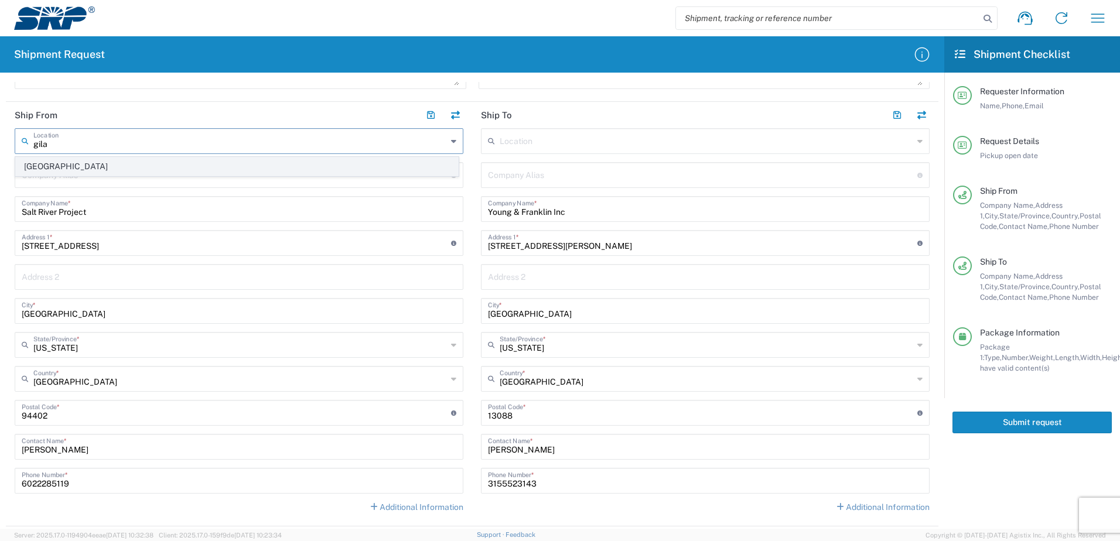
click at [88, 163] on span "[GEOGRAPHIC_DATA]" at bounding box center [237, 167] width 442 height 18
type input "[GEOGRAPHIC_DATA]"
type input "[STREET_ADDRESS]"
type input "Gila Bend"
type input "[US_STATE]"
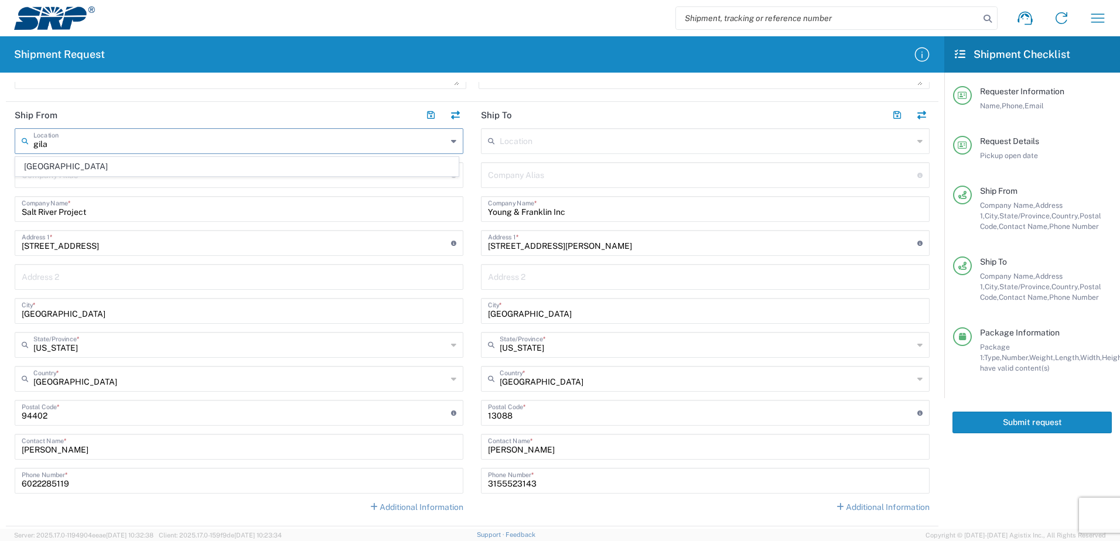
type input "85337"
click at [45, 483] on input "tel" at bounding box center [239, 480] width 435 height 21
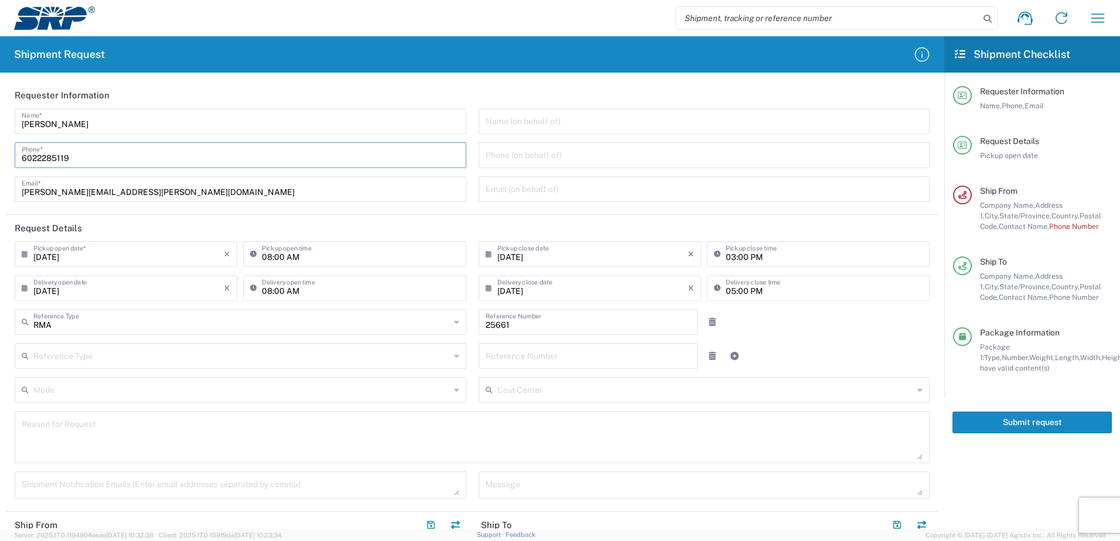
drag, startPoint x: 78, startPoint y: 160, endPoint x: -3, endPoint y: 168, distance: 81.2
click at [0, 168] on html "Shipment request Shipment tracking Internal delivery Transit update My profile …" at bounding box center [560, 270] width 1120 height 541
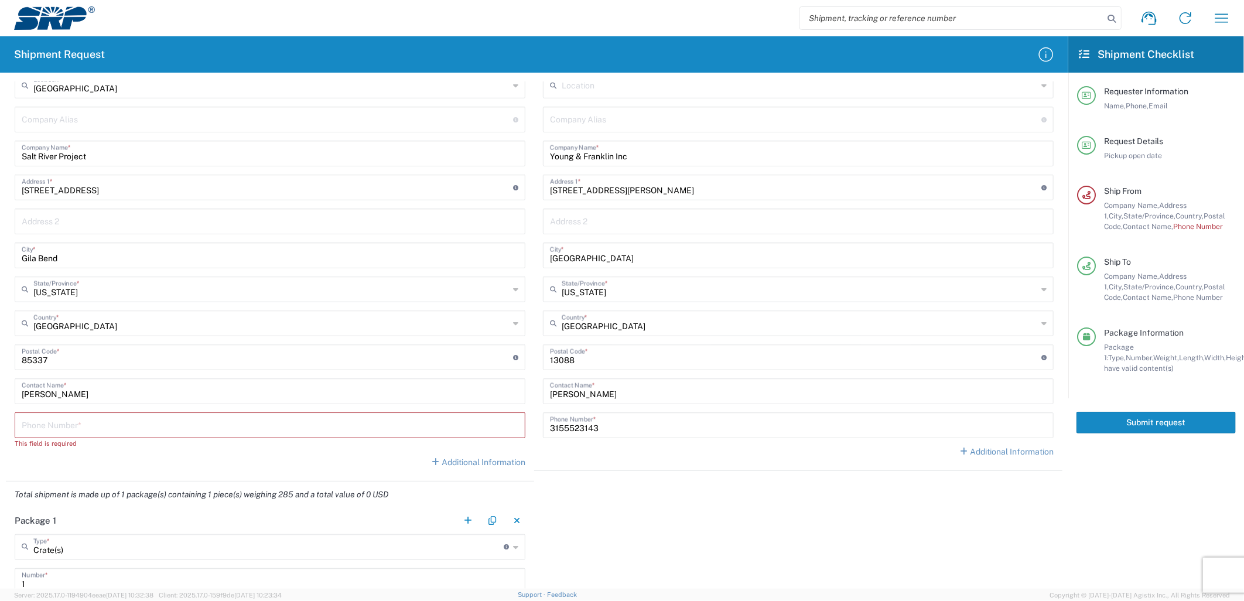
scroll to position [520, 0]
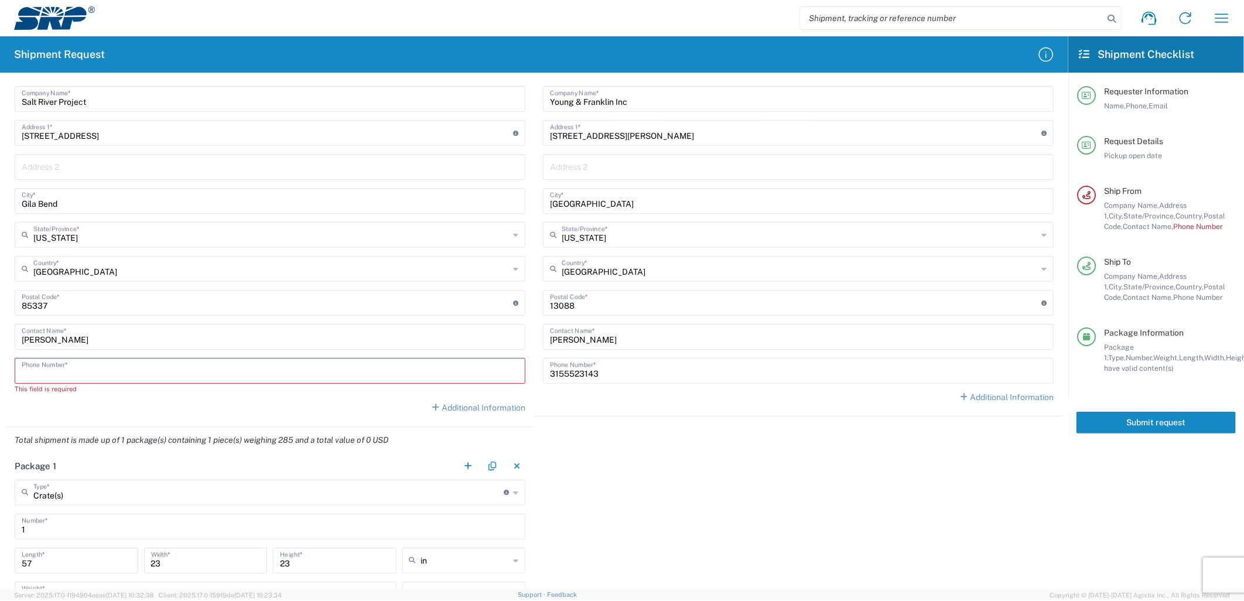
click at [95, 377] on input "tel" at bounding box center [270, 370] width 497 height 21
paste input "6022285119"
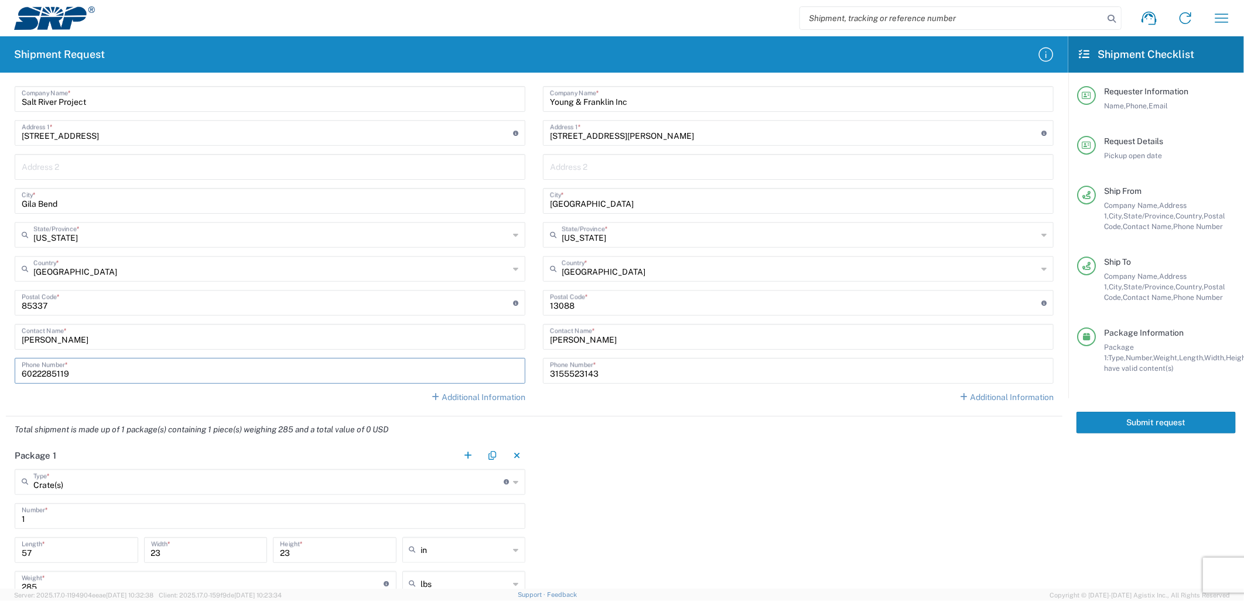
type input "6022285119"
click at [107, 406] on div "[GEOGRAPHIC_DATA] Location [GEOGRAPHIC_DATA] [GEOGRAPHIC_DATA] Facility 27th [G…" at bounding box center [270, 215] width 511 height 394
click at [602, 374] on input "3155523143" at bounding box center [798, 370] width 497 height 21
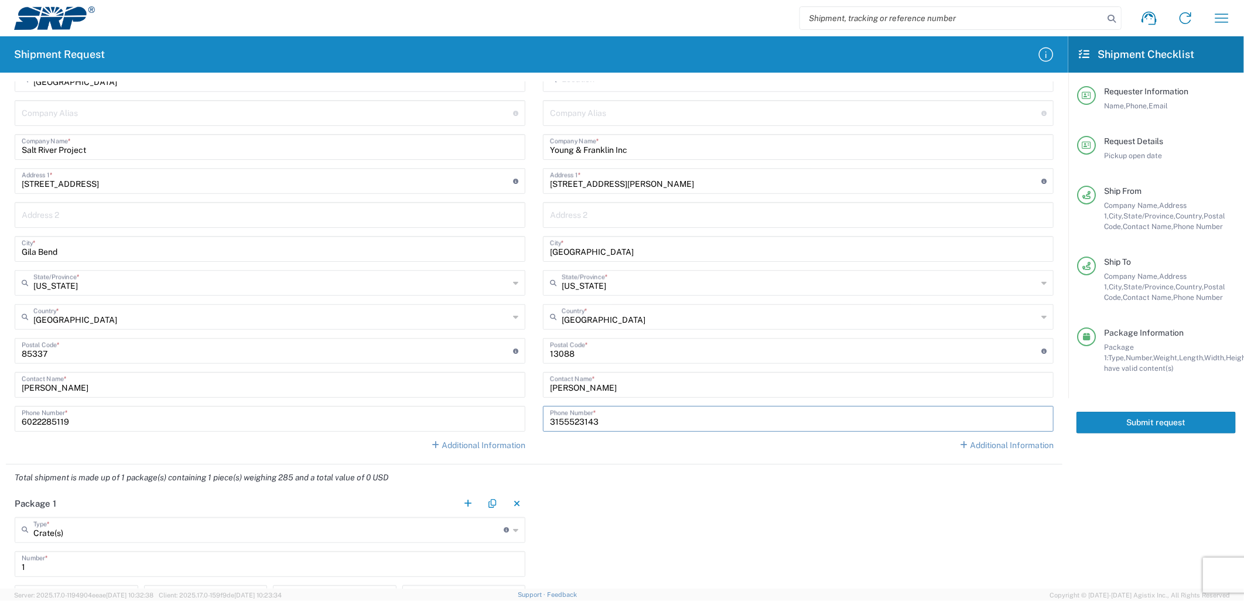
scroll to position [390, 0]
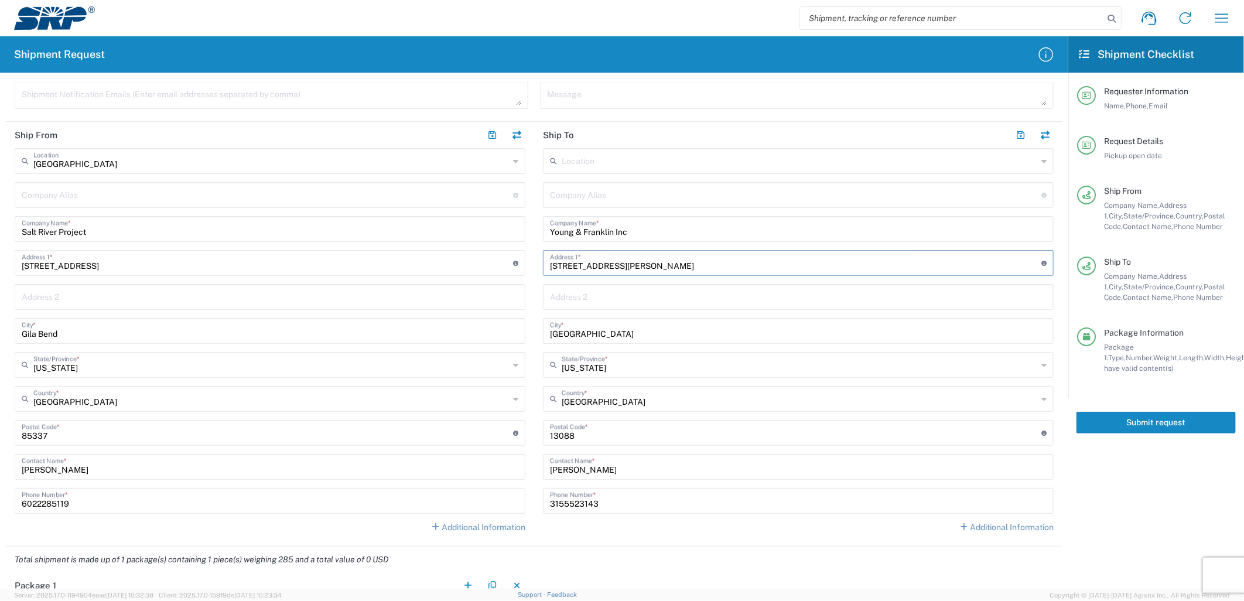
click at [625, 265] on input "[STREET_ADDRESS][PERSON_NAME]" at bounding box center [795, 262] width 491 height 21
type input "[STREET_ADDRESS][PERSON_NAME]"
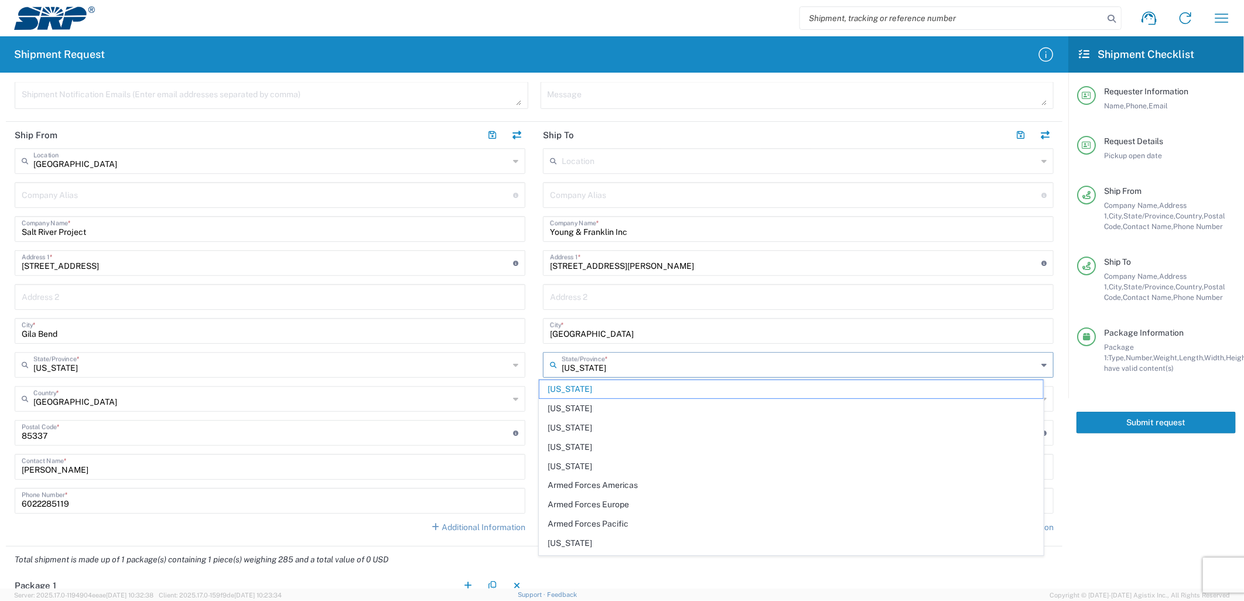
click at [611, 367] on input "[US_STATE]" at bounding box center [800, 364] width 476 height 21
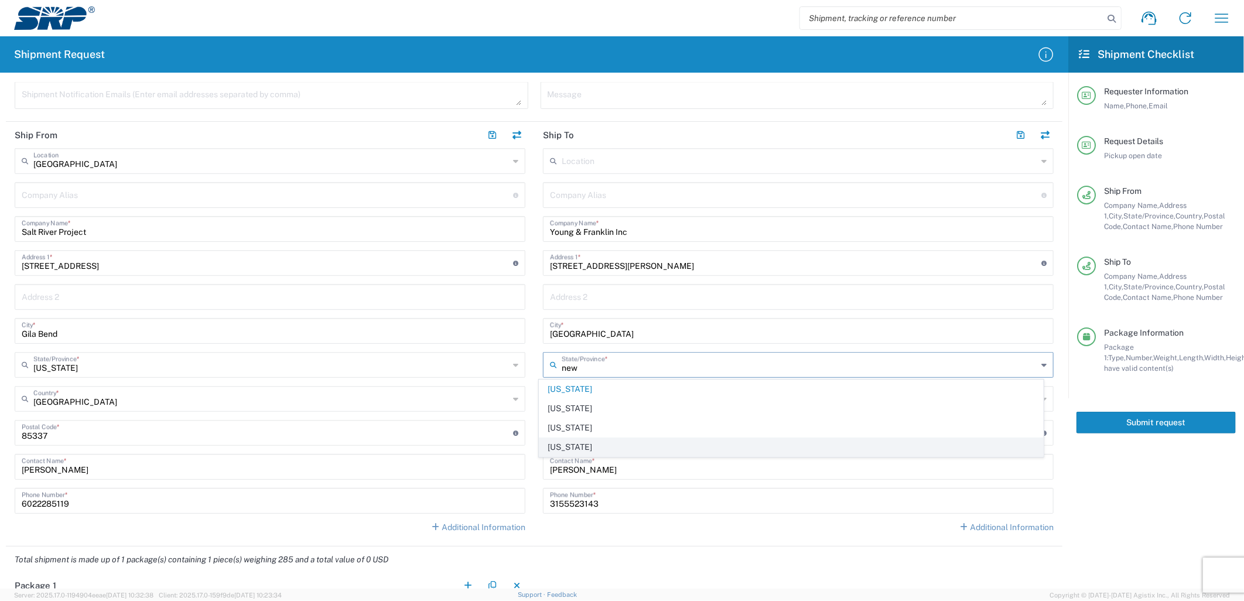
click at [594, 442] on span "[US_STATE]" at bounding box center [791, 447] width 504 height 18
type input "[US_STATE]"
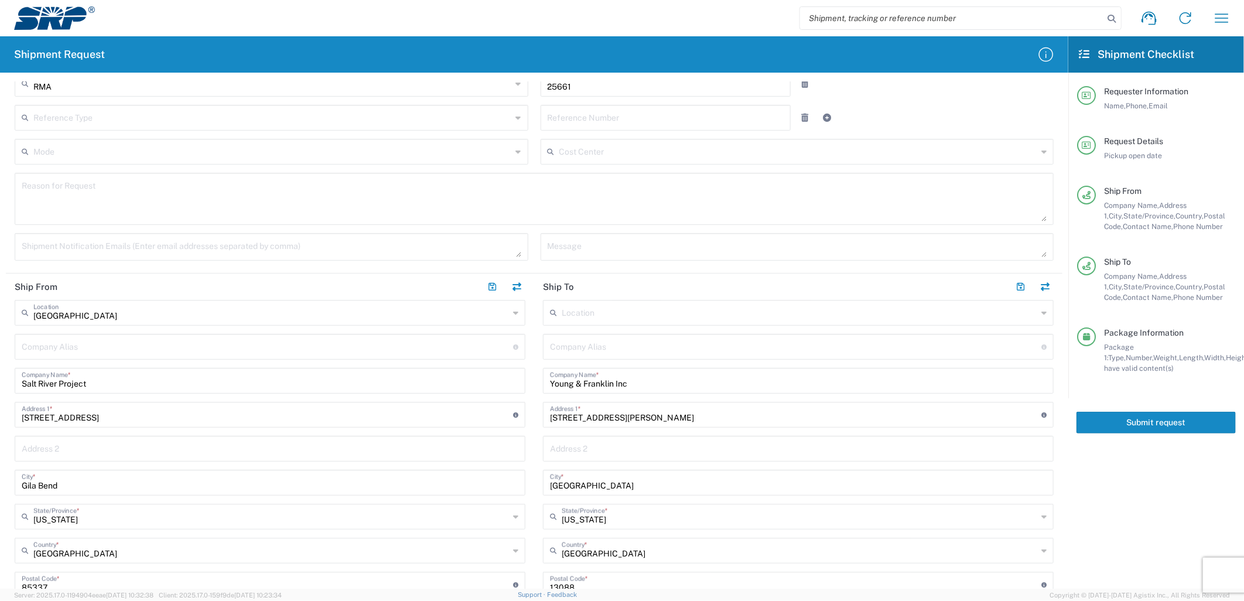
scroll to position [81, 0]
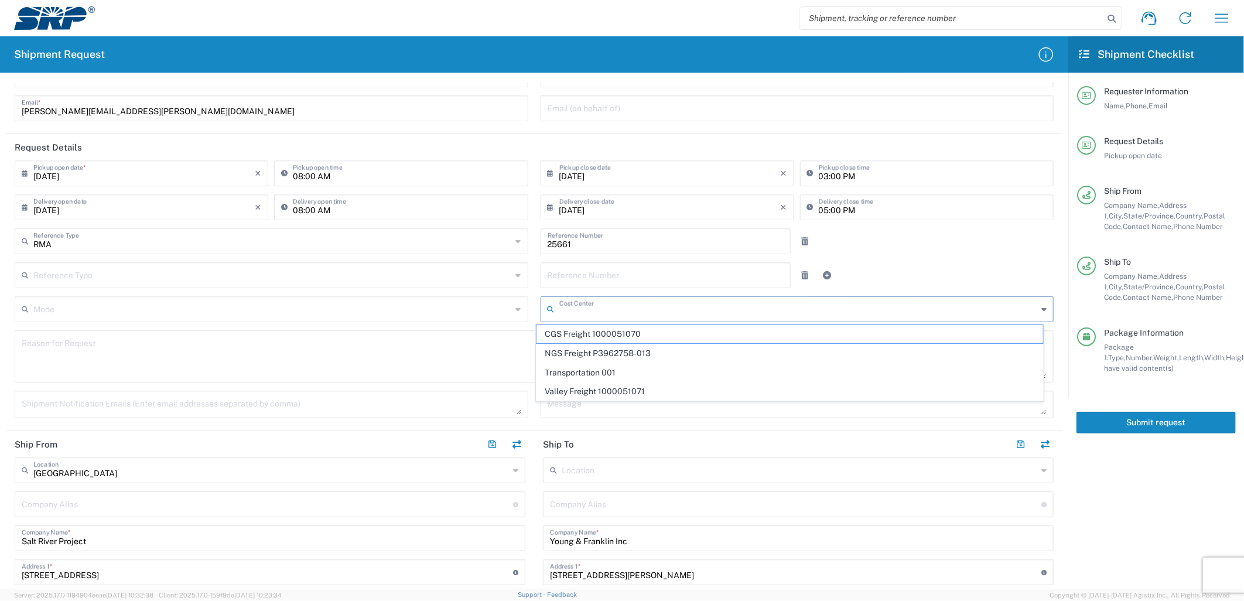
click at [582, 312] on input "text" at bounding box center [798, 308] width 479 height 21
click at [473, 349] on textarea at bounding box center [534, 356] width 1025 height 45
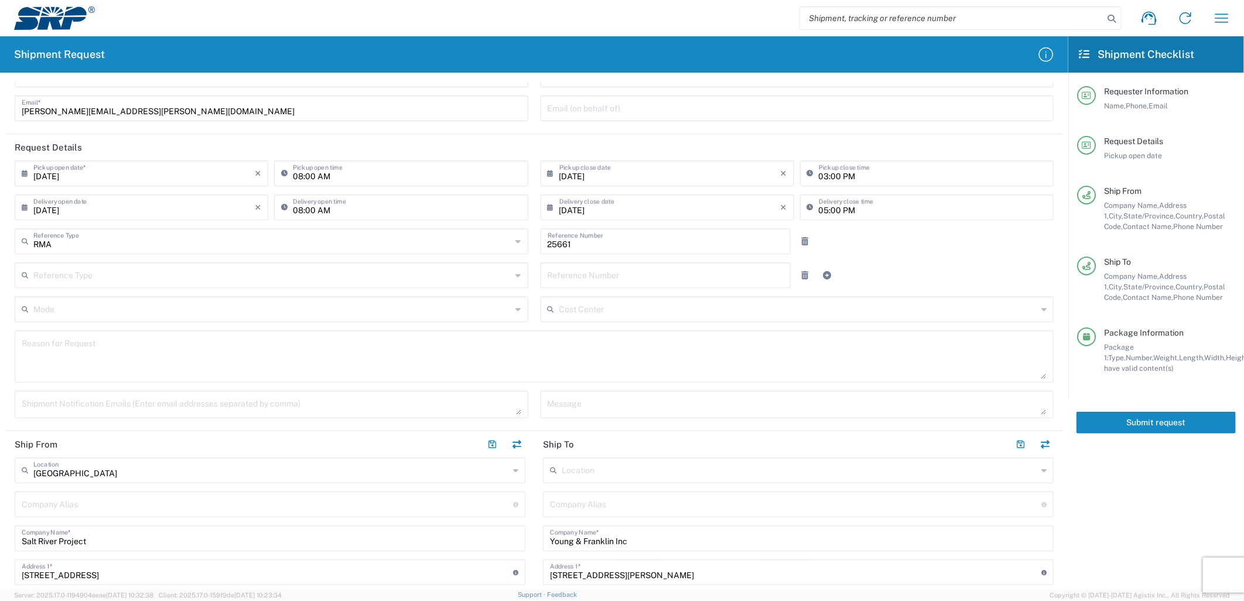
click at [528, 326] on div "Mode Air Freight Less Than Truckload Multi Leg Ocean Freight Rail Small Parcel …" at bounding box center [272, 313] width 526 height 34
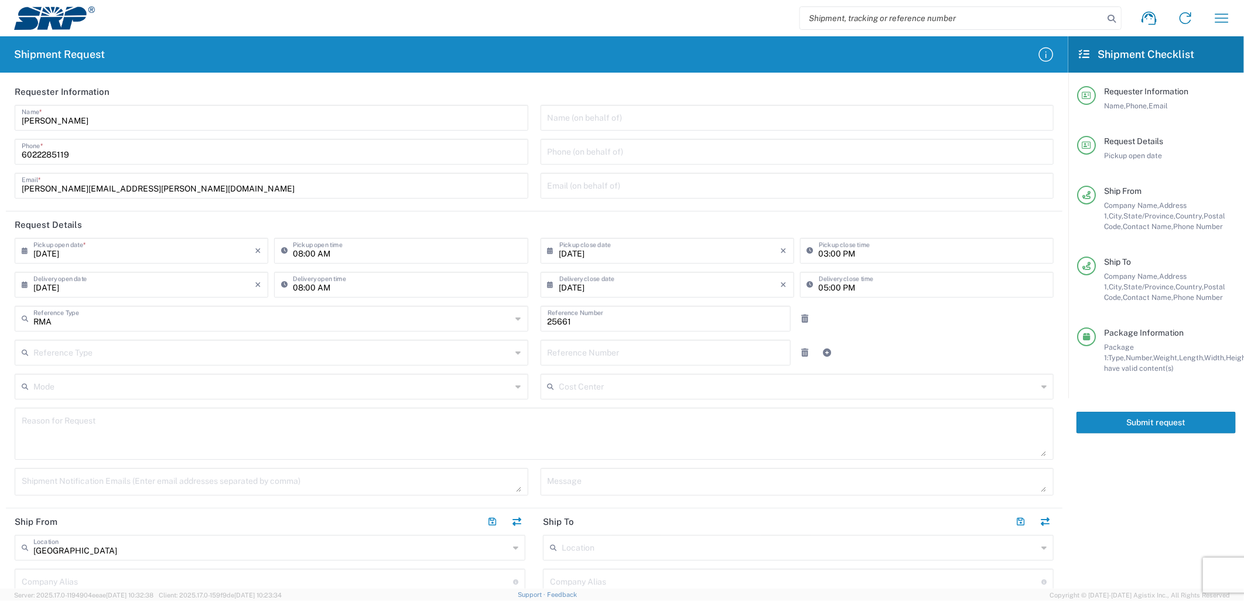
scroll to position [0, 0]
click at [587, 360] on input "text" at bounding box center [666, 355] width 237 height 21
paste input "4500345576"
type input "4500345576"
click at [894, 349] on div "Reference Type Internal Order Purchase Order RMA Work Order 4500345576 Referenc…" at bounding box center [534, 360] width 1051 height 34
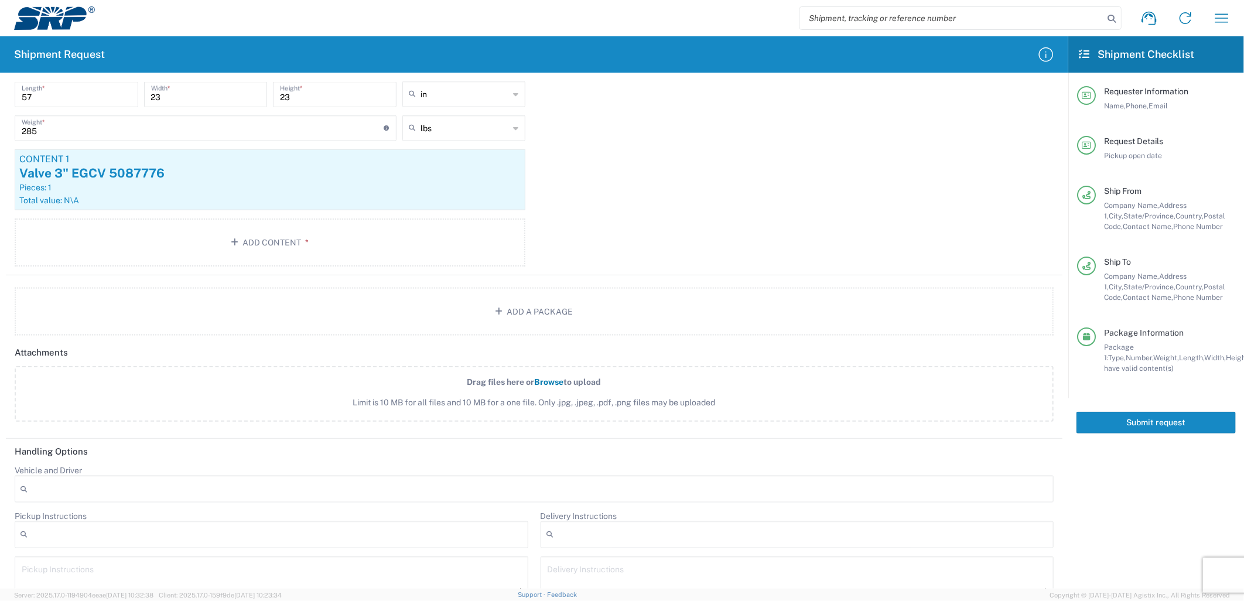
scroll to position [992, 0]
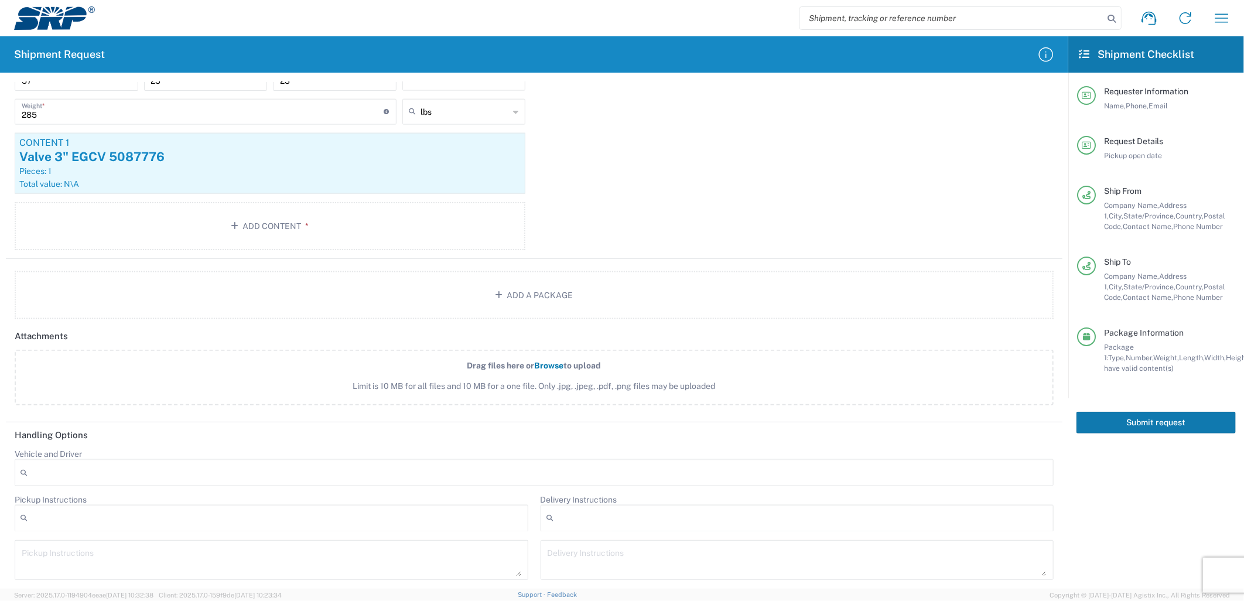
click at [1119, 426] on button "Submit request" at bounding box center [1156, 423] width 159 height 22
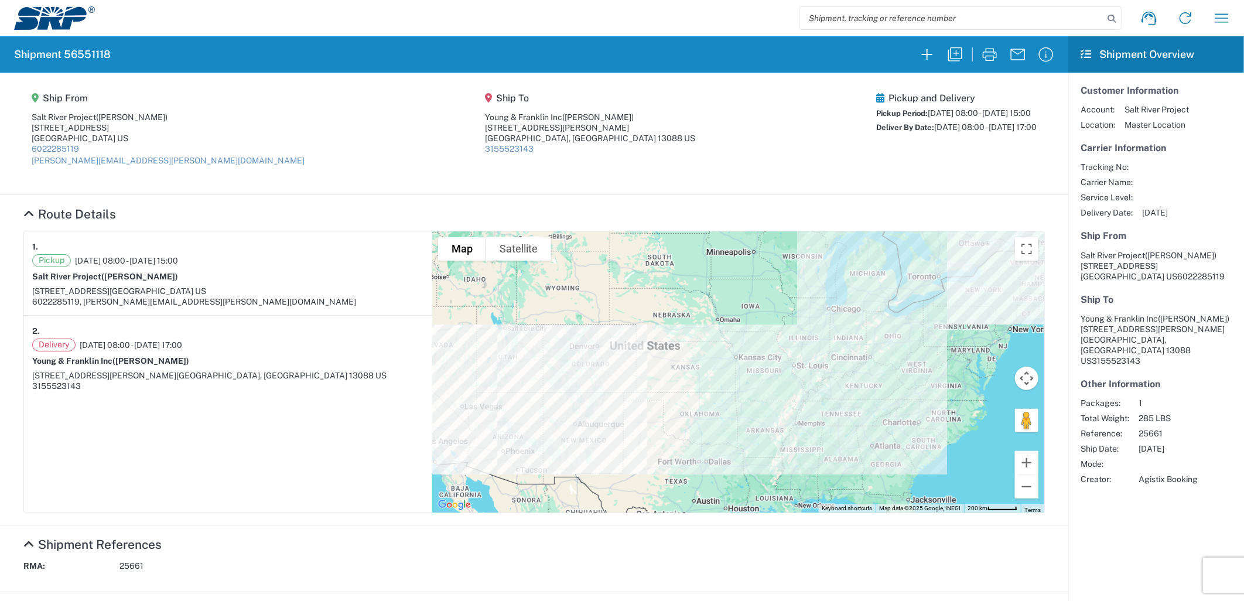
click at [85, 57] on h2 "Shipment 56551118" at bounding box center [62, 54] width 97 height 14
drag, startPoint x: 85, startPoint y: 57, endPoint x: 176, endPoint y: 147, distance: 128.0
click at [176, 147] on agx-shipment-main-routing-info "Ship From Salt River Project ([PERSON_NAME]) [STREET_ADDRESS] US 6022285119 [PE…" at bounding box center [534, 133] width 1022 height 98
